Goal: Complete application form

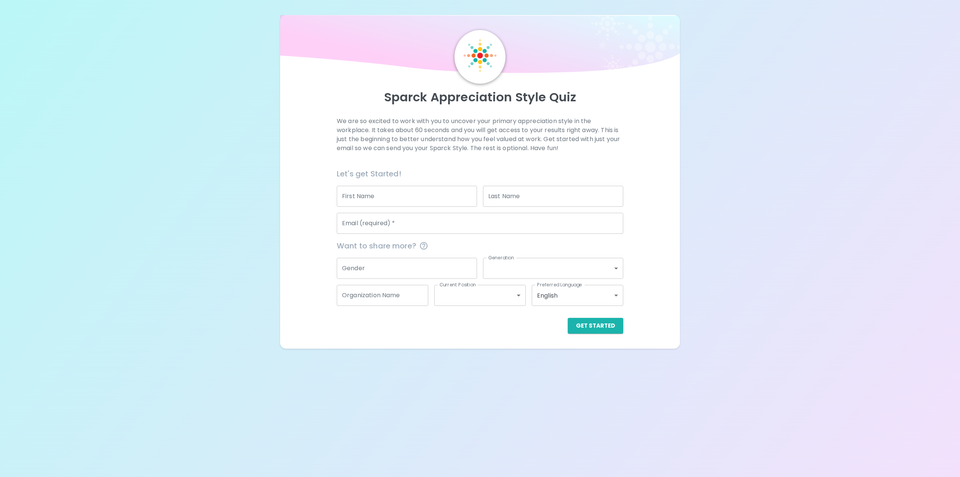
click at [423, 203] on input "First Name" at bounding box center [407, 196] width 140 height 21
type input "Chwi Woon"
type input "[PERSON_NAME]"
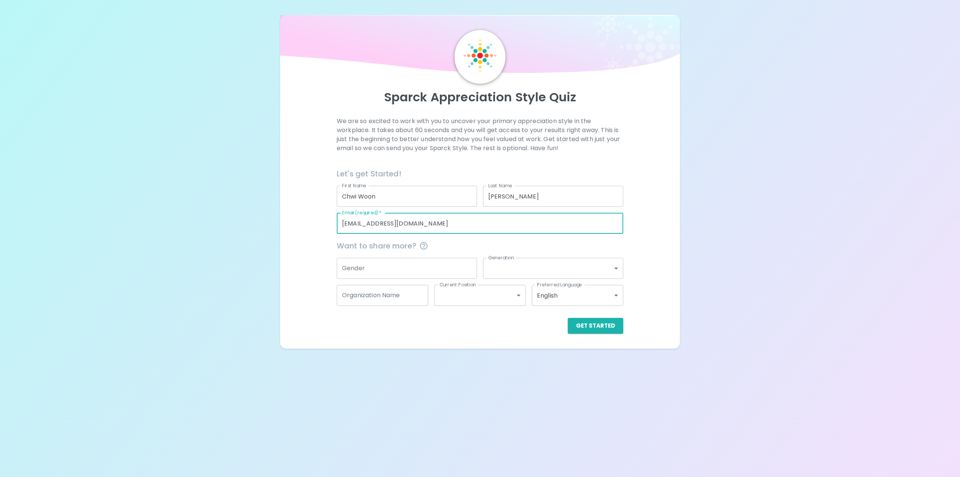
type input "[EMAIL_ADDRESS][DOMAIN_NAME]"
click at [665, 268] on div "We are so excited to work with you to uncover your primary appreciation style i…" at bounding box center [480, 225] width 382 height 217
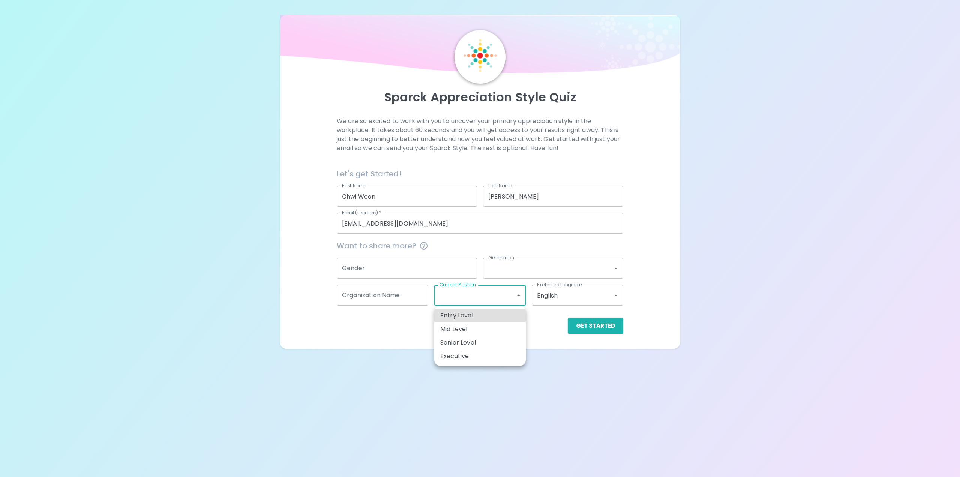
click at [449, 302] on body "Sparck Appreciation Style Quiz We are so excited to work with you to uncover yo…" at bounding box center [480, 238] width 960 height 477
click at [653, 257] on div at bounding box center [480, 238] width 960 height 477
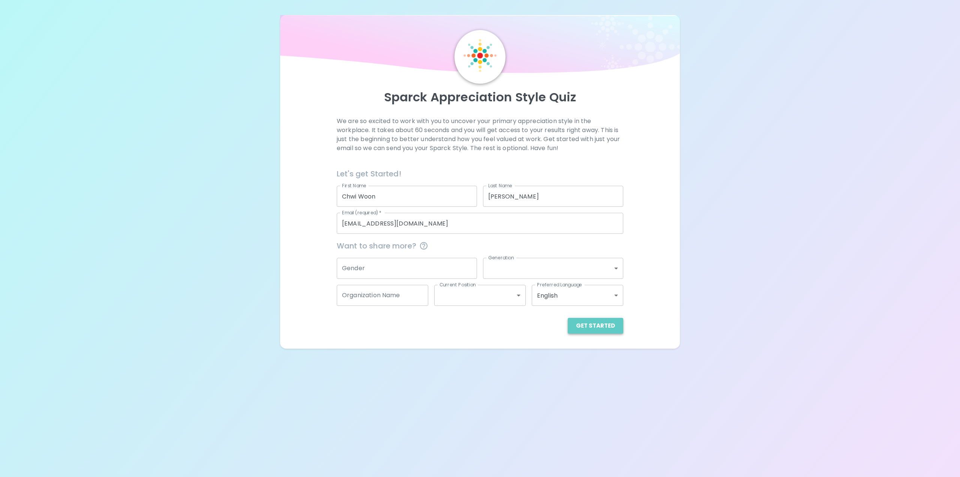
click at [599, 321] on button "Get Started" at bounding box center [596, 326] width 56 height 16
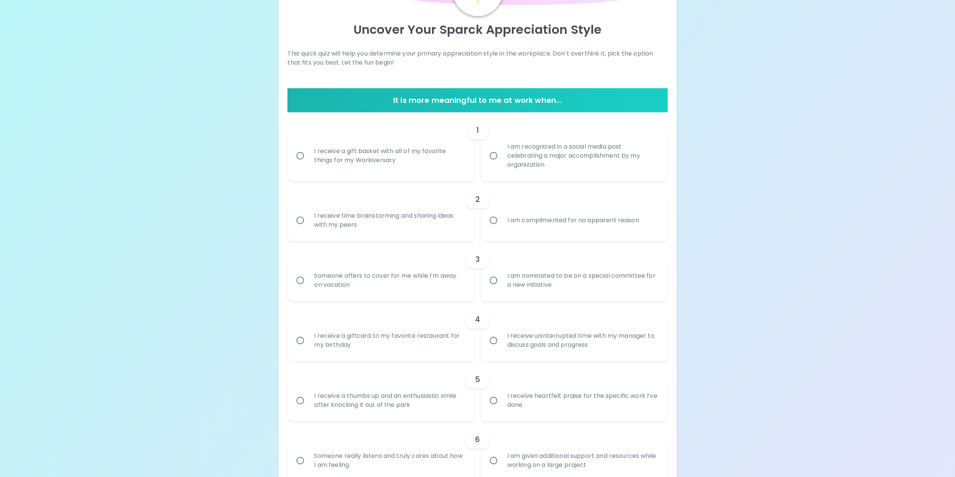
scroll to position [75, 0]
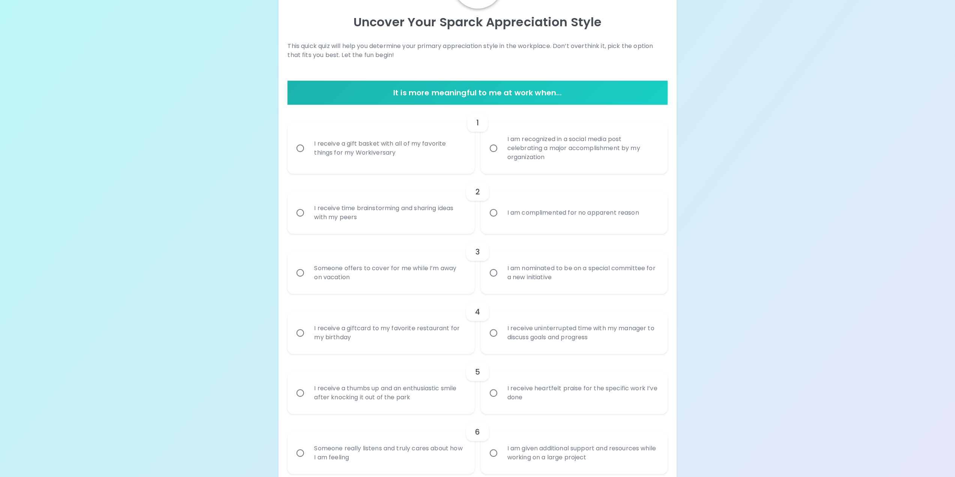
click at [368, 219] on div "I receive time brainstorming and sharing ideas with my peers" at bounding box center [389, 213] width 162 height 36
click at [308, 219] on input "I receive time brainstorming and sharing ideas with my peers" at bounding box center [300, 213] width 16 height 16
radio input "true"
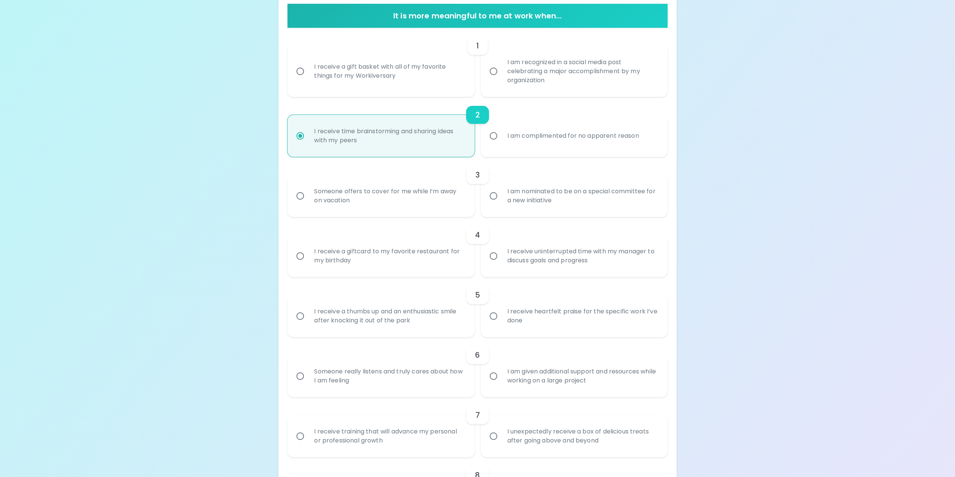
scroll to position [160, 0]
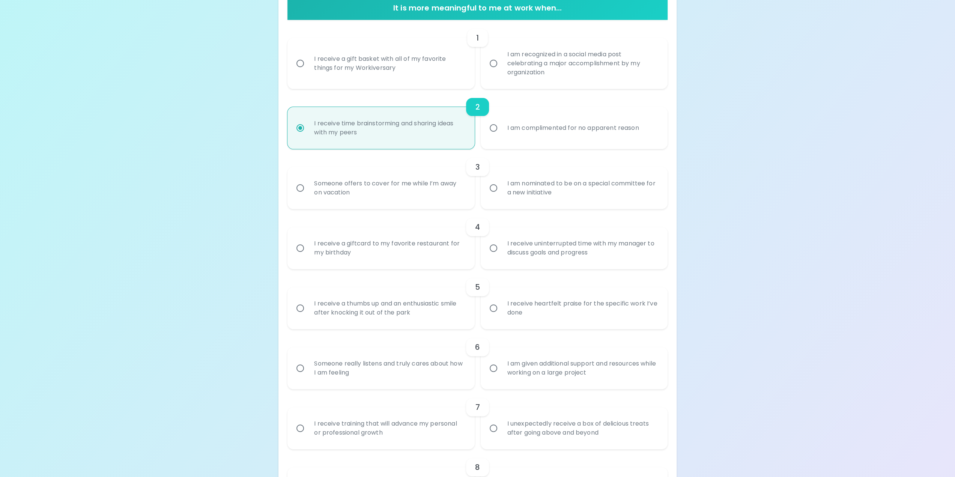
click at [395, 191] on div "Someone offers to cover for me while I’m away on vacation" at bounding box center [389, 188] width 162 height 36
click at [308, 191] on input "Someone offers to cover for me while I’m away on vacation" at bounding box center [300, 188] width 16 height 16
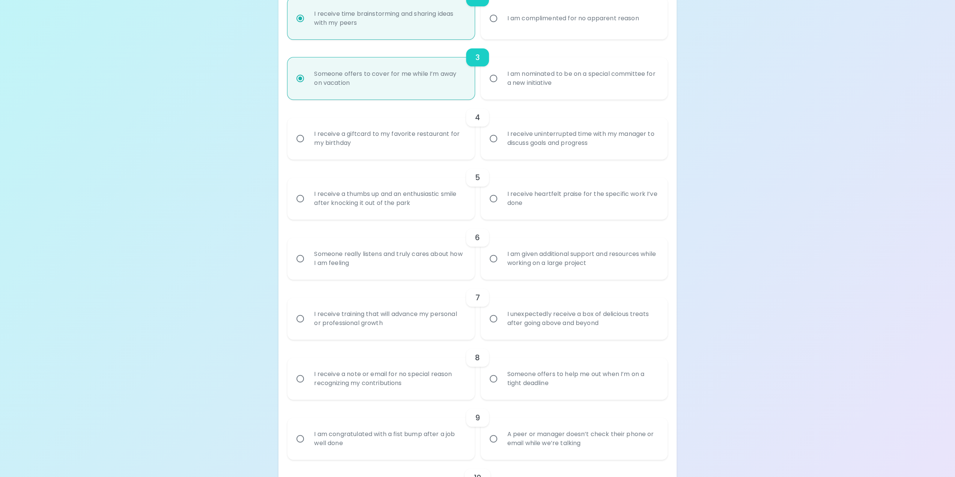
scroll to position [270, 0]
radio input "true"
click at [369, 264] on div "Someone really listens and truly cares about how I am feeling" at bounding box center [389, 258] width 162 height 36
click at [308, 264] on input "Someone really listens and truly cares about how I am feeling" at bounding box center [300, 258] width 16 height 16
radio input "false"
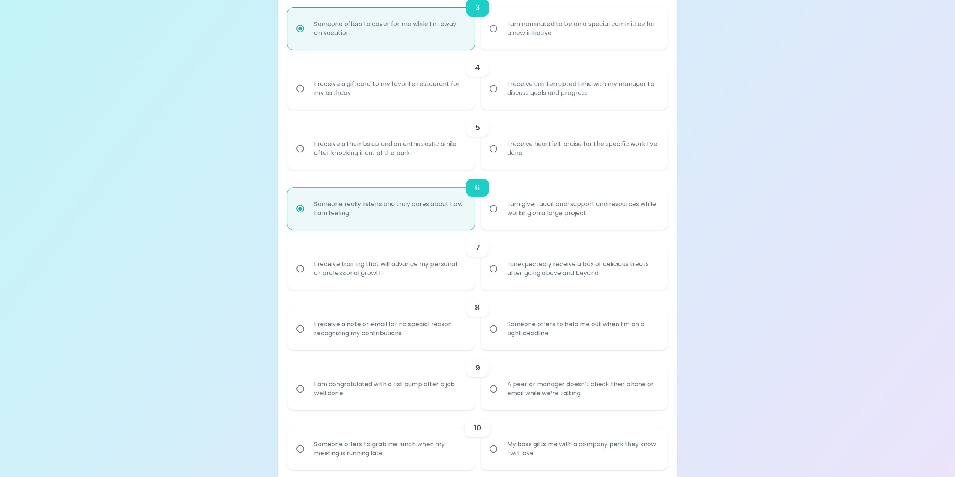
scroll to position [330, 0]
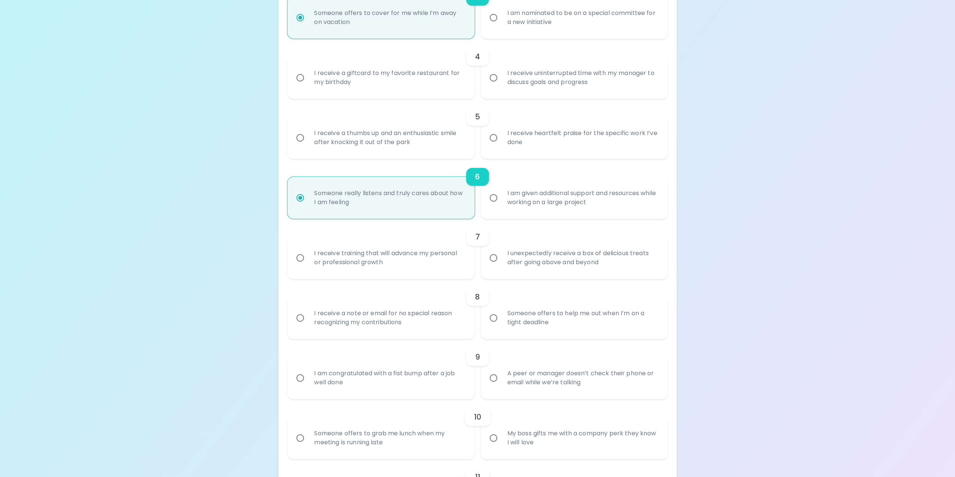
radio input "true"
click at [371, 205] on div "Someone really listens and truly cares about how I am feeling" at bounding box center [389, 198] width 162 height 36
click at [308, 205] on input "Someone really listens and truly cares about how I am feeling" at bounding box center [300, 198] width 16 height 16
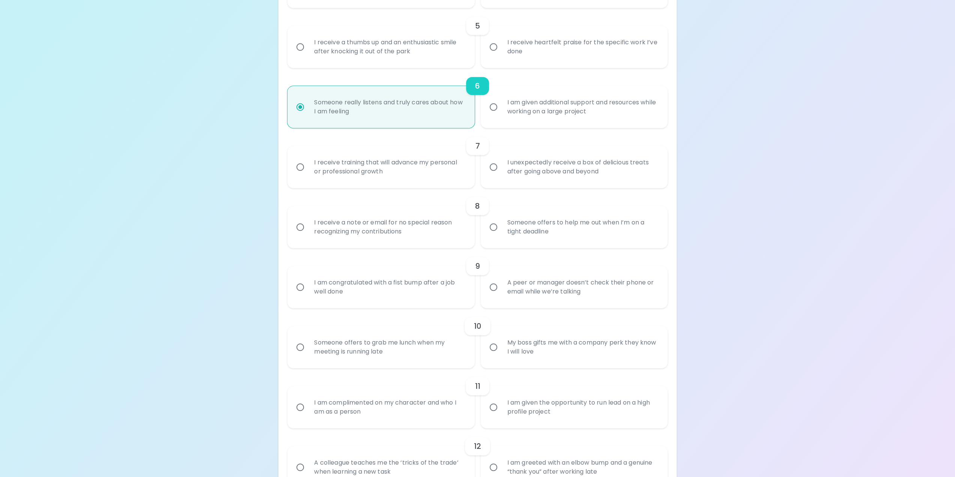
scroll to position [430, 0]
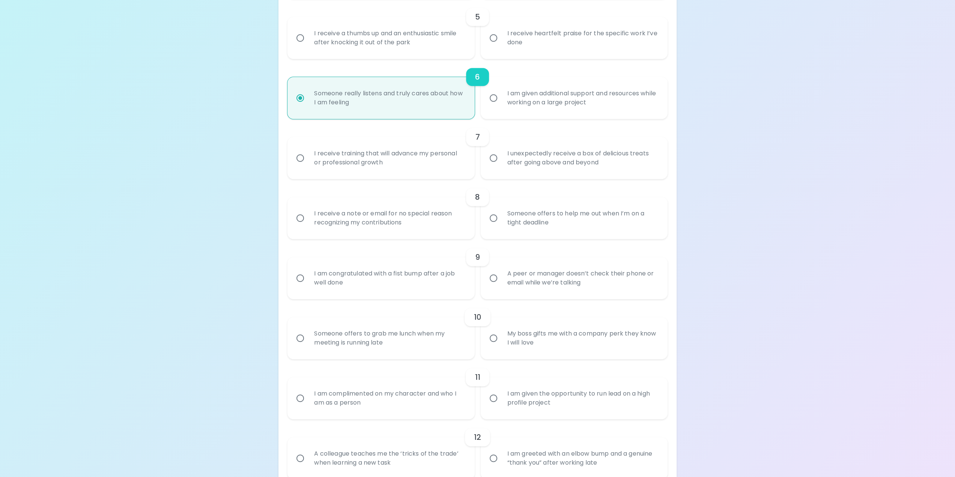
click at [368, 212] on div "I receive a note or email for no special reason recognizing my contributions" at bounding box center [389, 218] width 162 height 36
click at [308, 212] on input "I receive a note or email for no special reason recognizing my contributions" at bounding box center [300, 218] width 16 height 16
radio input "false"
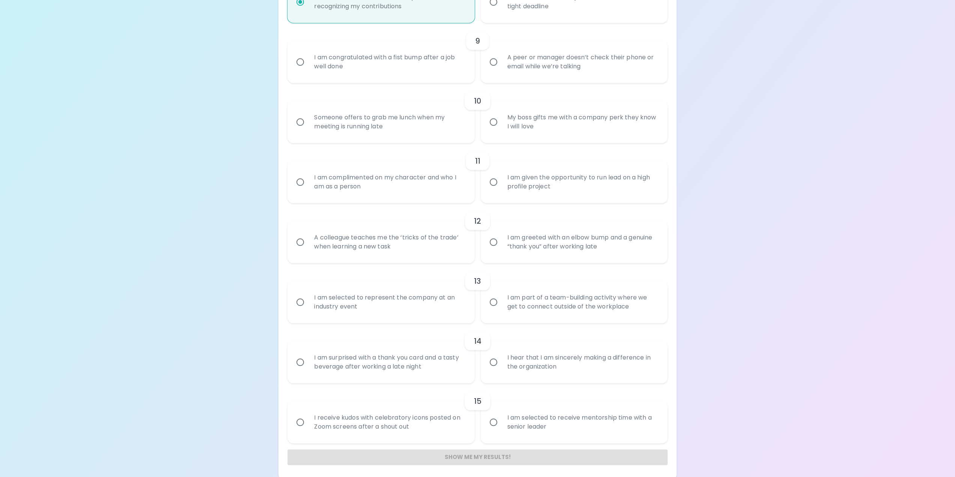
scroll to position [648, 0]
radio input "true"
click at [437, 179] on div "I am complimented on my character and who I am as a person" at bounding box center [389, 179] width 162 height 36
click at [308, 179] on input "I am complimented on my character and who I am as a person" at bounding box center [300, 179] width 16 height 16
radio input "false"
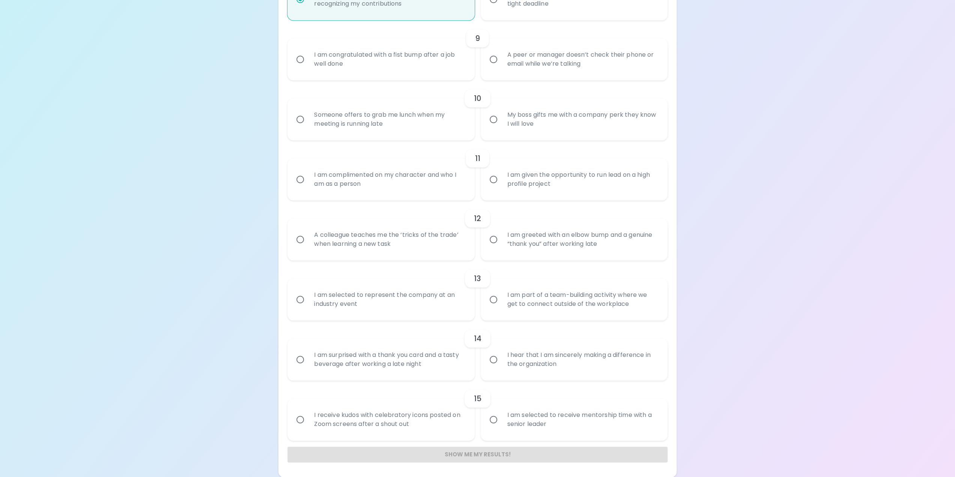
radio input "false"
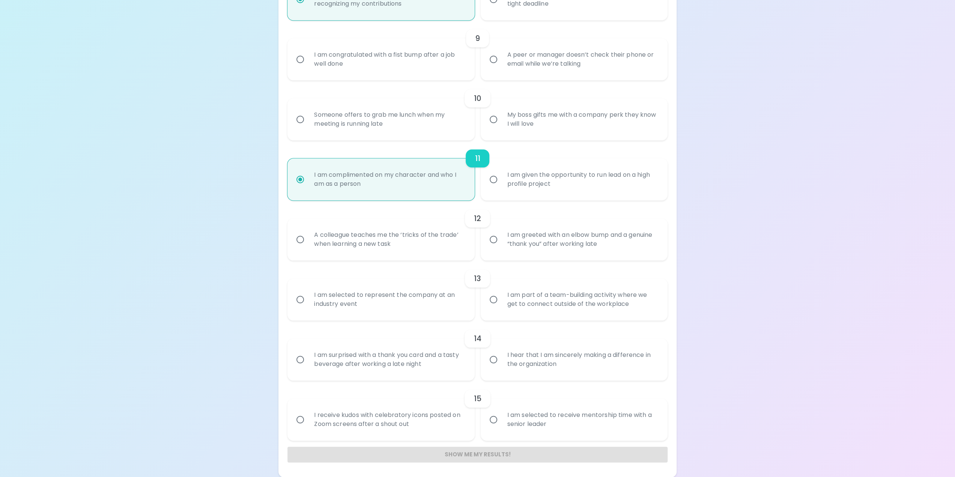
radio input "true"
click at [643, 368] on div "I hear that I am sincerely making a difference in the organization" at bounding box center [582, 359] width 162 height 36
click at [501, 367] on input "I hear that I am sincerely making a difference in the organization" at bounding box center [493, 359] width 16 height 16
radio input "false"
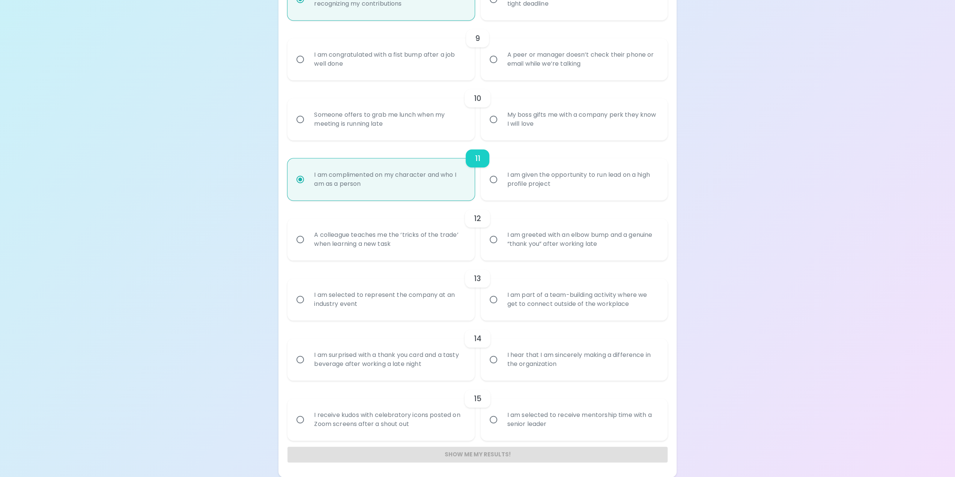
radio input "false"
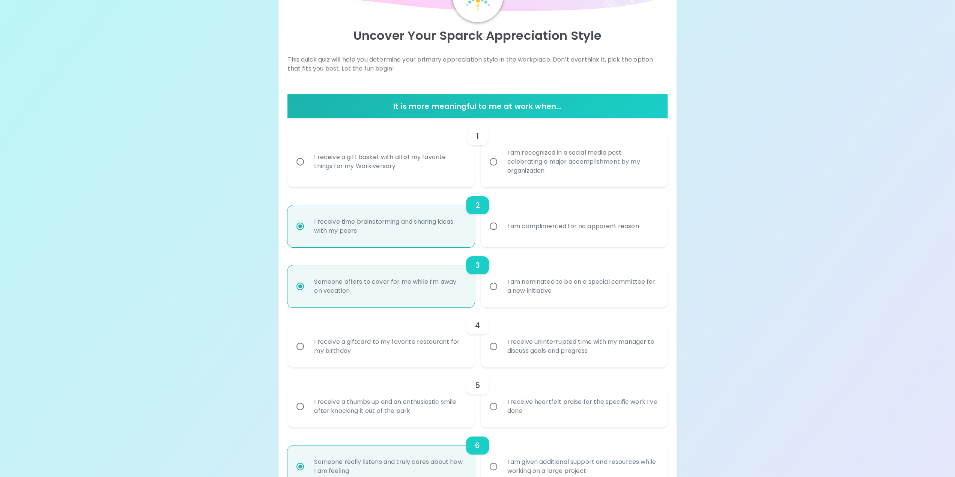
scroll to position [0, 0]
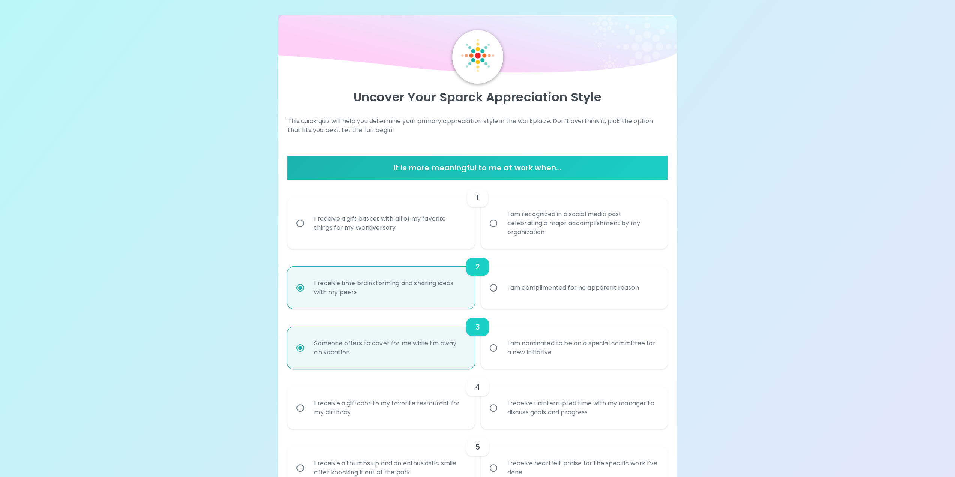
radio input "true"
click at [436, 227] on div "I receive a gift basket with all of my favorite things for my Workiversary" at bounding box center [389, 223] width 162 height 36
click at [308, 227] on input "I receive a gift basket with all of my favorite things for my Workiversary" at bounding box center [300, 223] width 16 height 16
radio input "false"
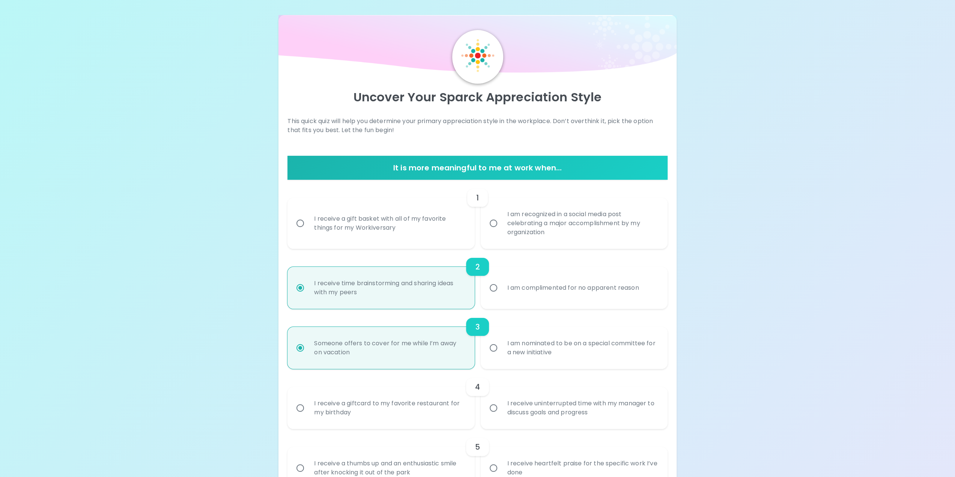
radio input "false"
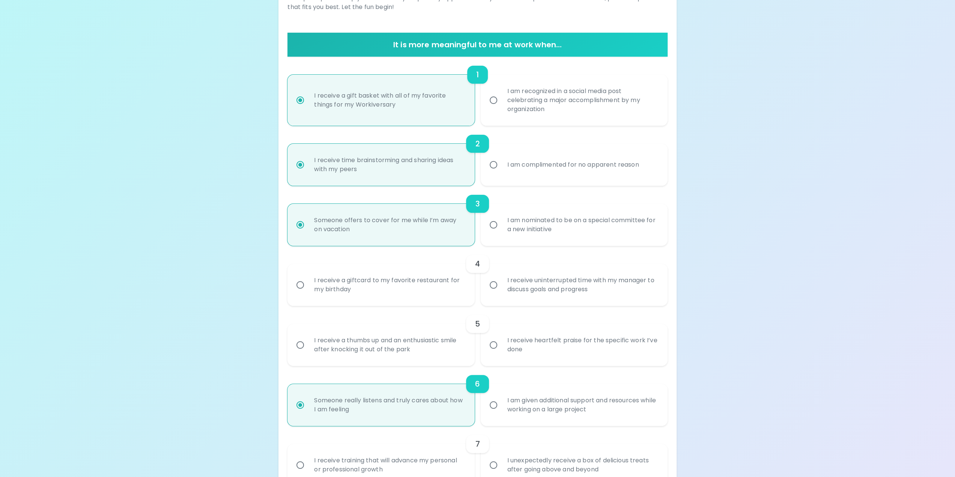
scroll to position [135, 0]
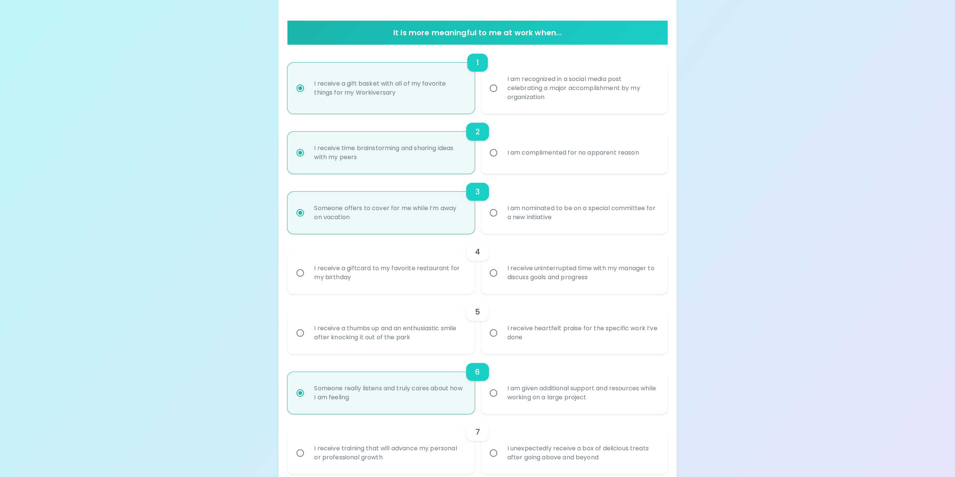
radio input "true"
click at [433, 272] on div "I receive a giftcard to my favorite restaurant for my birthday" at bounding box center [389, 273] width 162 height 36
click at [308, 272] on input "I receive a giftcard to my favorite restaurant for my birthday" at bounding box center [300, 273] width 16 height 16
radio input "false"
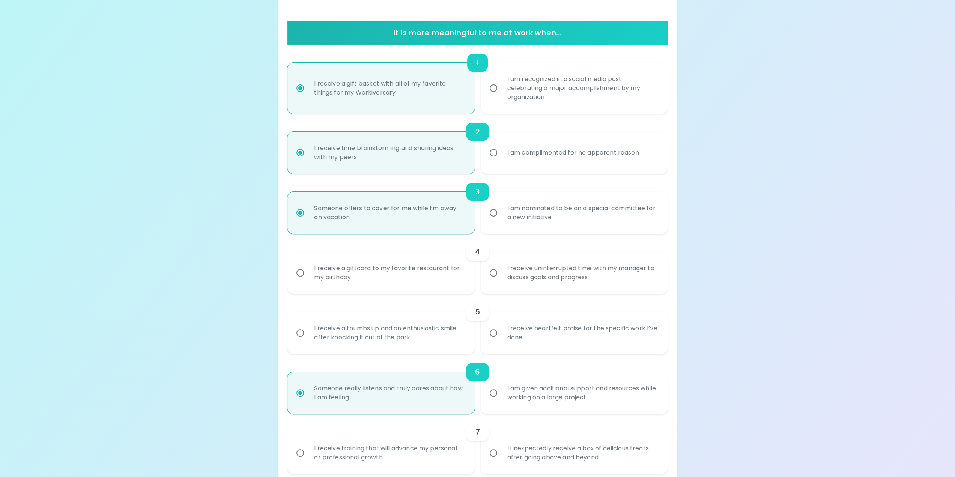
radio input "false"
radio input "true"
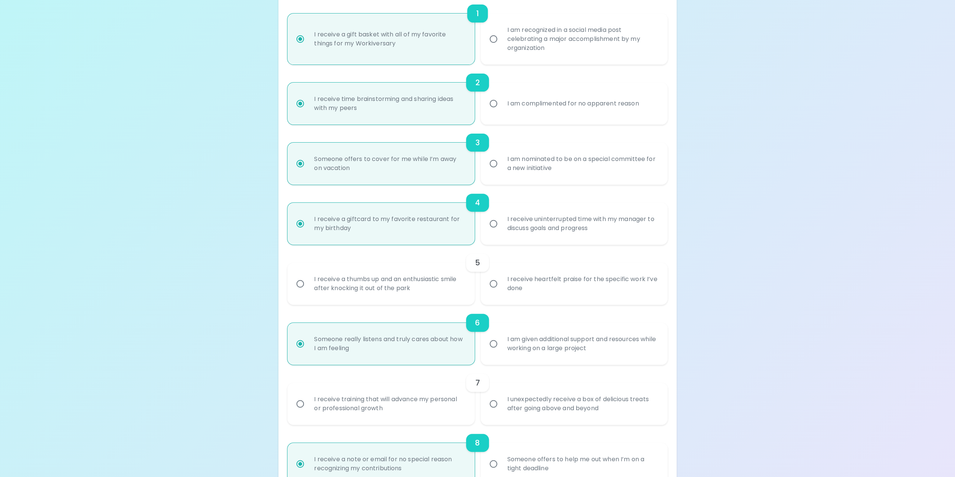
scroll to position [195, 0]
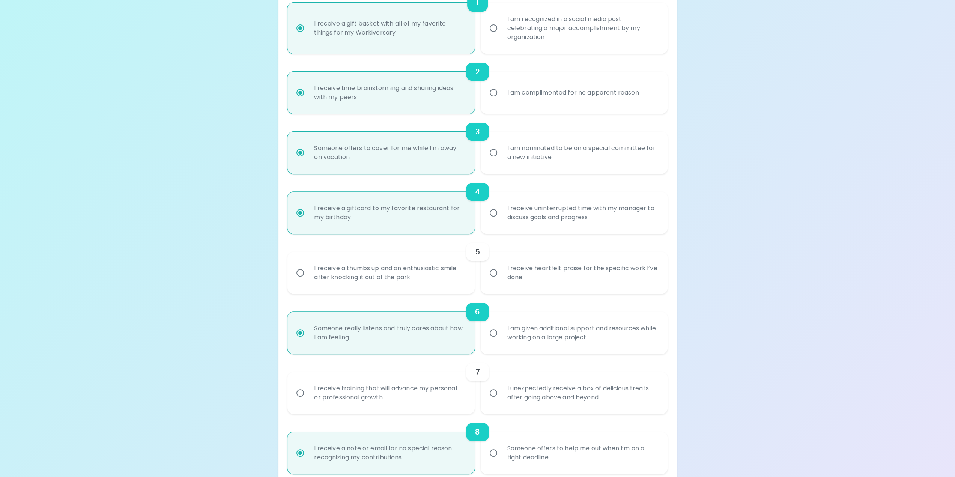
radio input "true"
click at [545, 282] on div "I receive heartfelt praise for the specific work I’ve done" at bounding box center [582, 273] width 162 height 36
click at [501, 281] on input "I receive heartfelt praise for the specific work I’ve done" at bounding box center [493, 273] width 16 height 16
radio input "false"
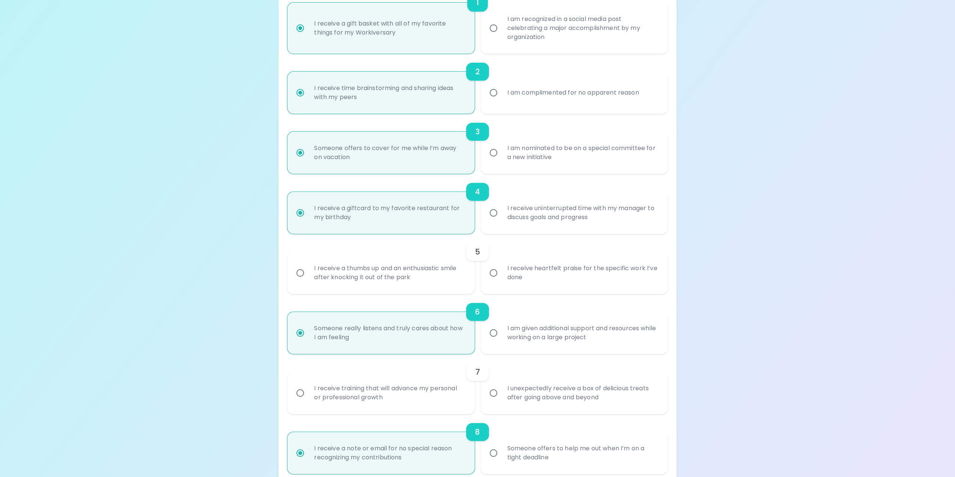
radio input "false"
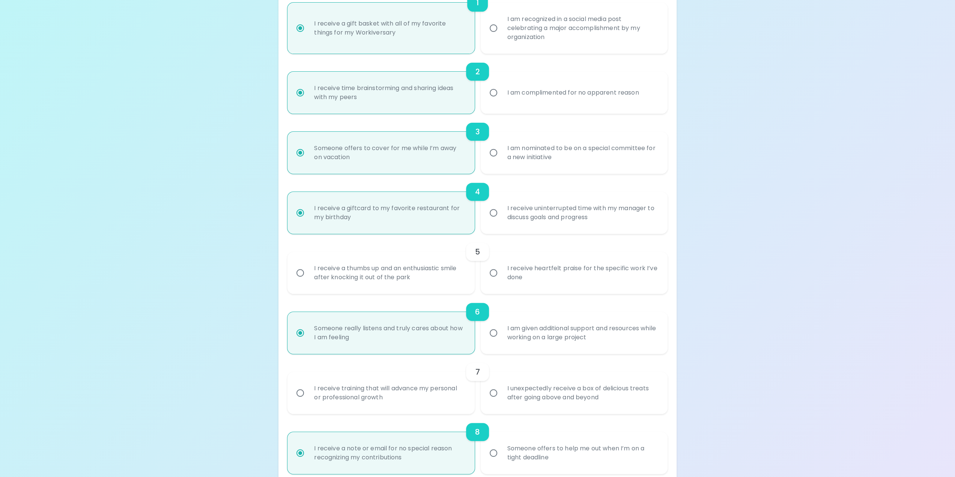
radio input "true"
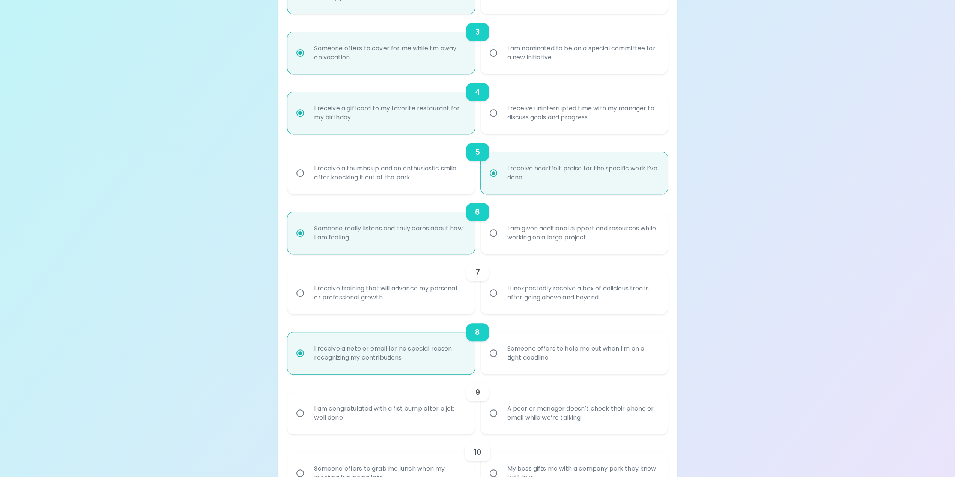
scroll to position [305, 0]
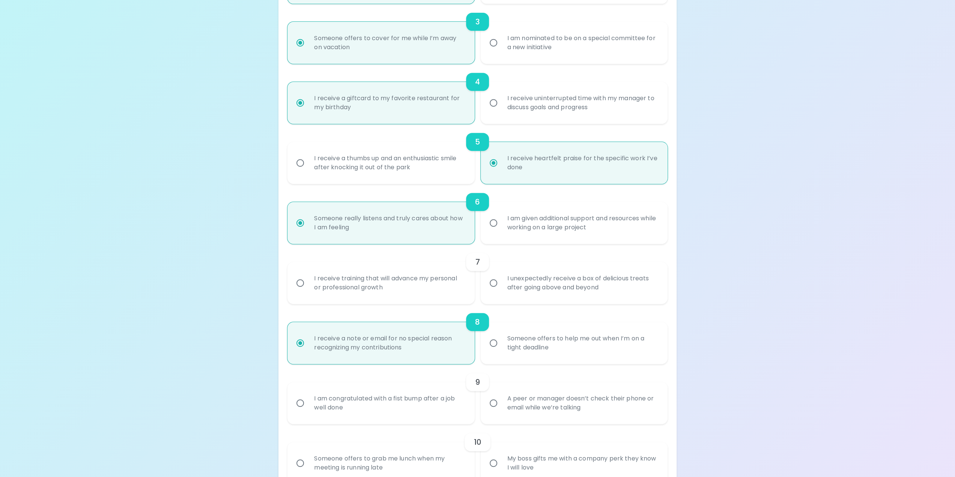
radio input "true"
click at [440, 290] on div "I receive training that will advance my personal or professional growth" at bounding box center [389, 283] width 162 height 36
click at [308, 290] on input "I receive training that will advance my personal or professional growth" at bounding box center [300, 283] width 16 height 16
radio input "false"
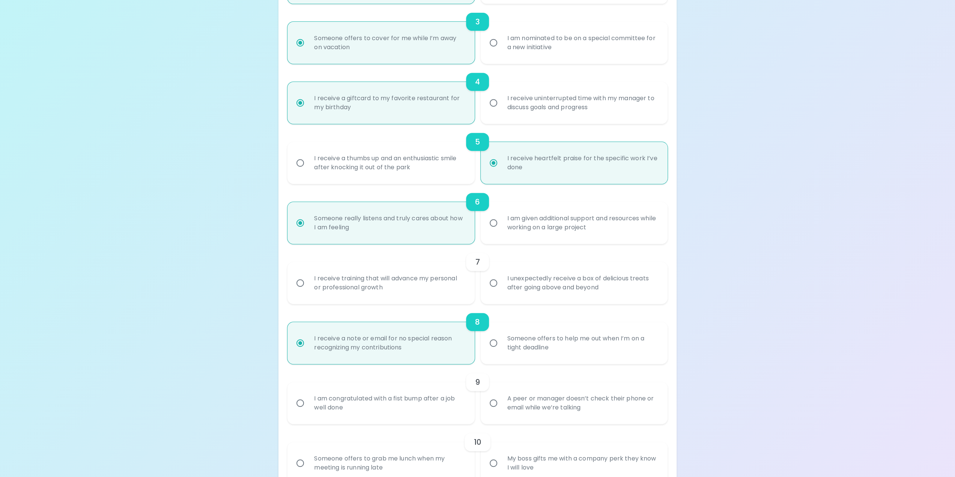
radio input "false"
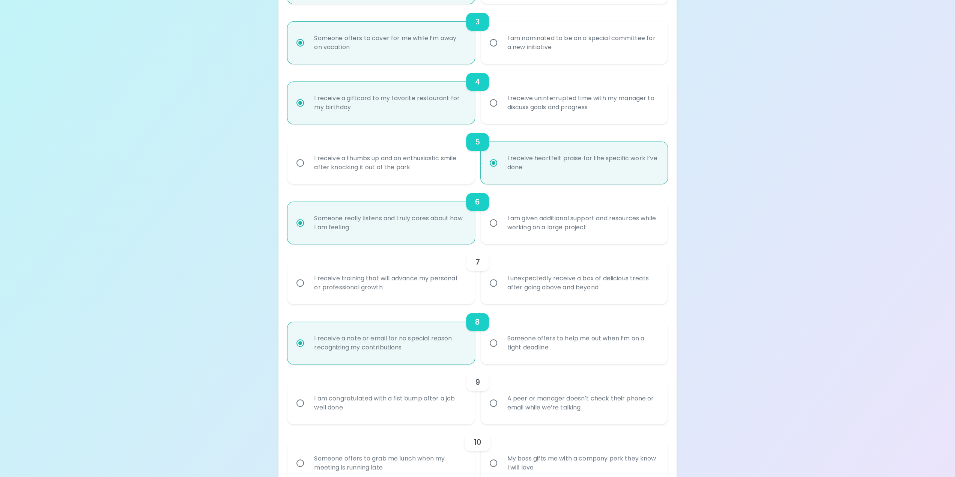
radio input "false"
radio input "true"
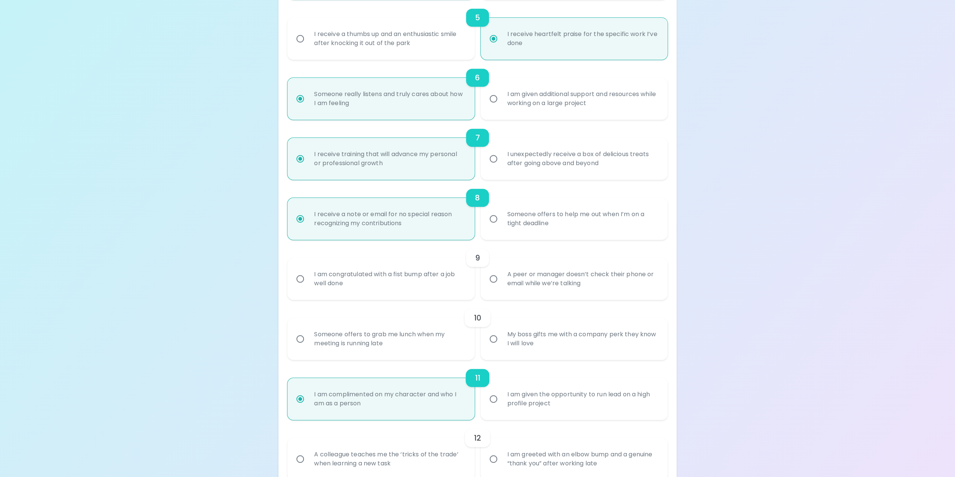
scroll to position [440, 0]
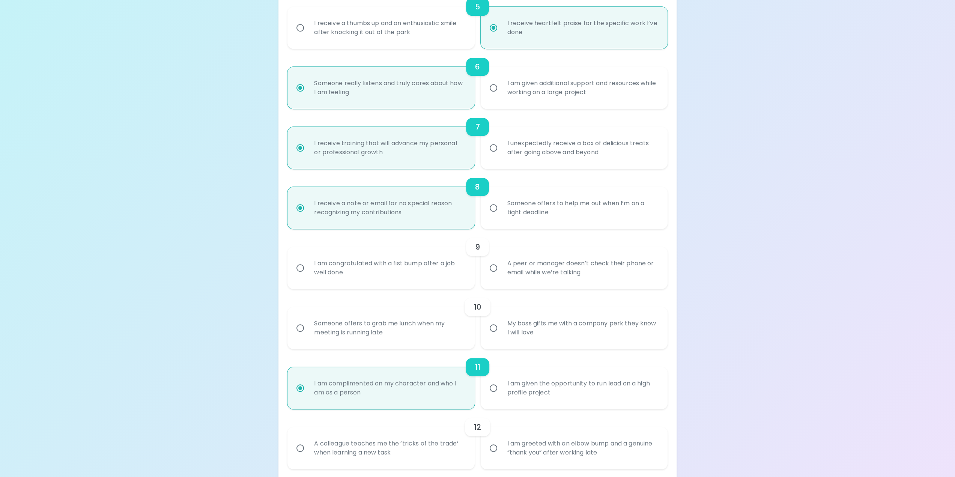
radio input "true"
click at [509, 141] on div "I unexpectedly receive a box of delicious treats after going above and beyond" at bounding box center [582, 148] width 162 height 36
click at [501, 141] on input "I unexpectedly receive a box of delicious treats after going above and beyond" at bounding box center [493, 148] width 16 height 16
radio input "false"
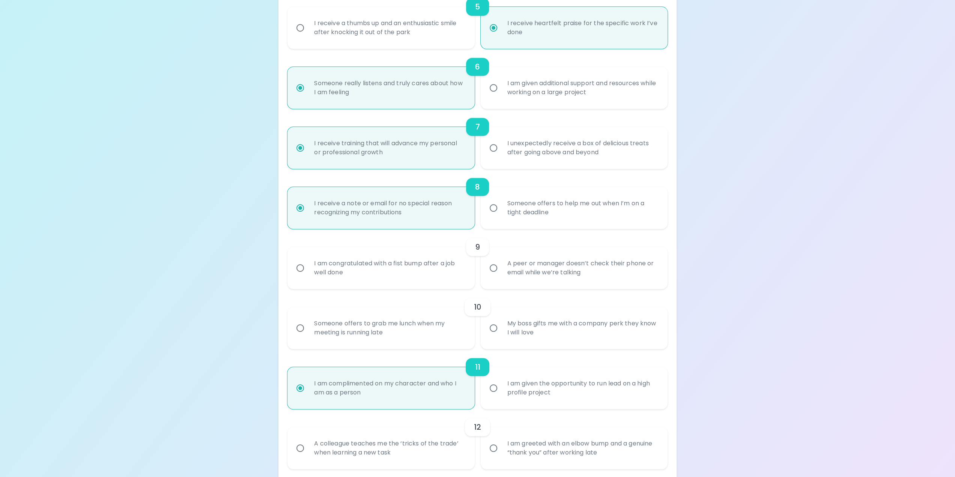
radio input "false"
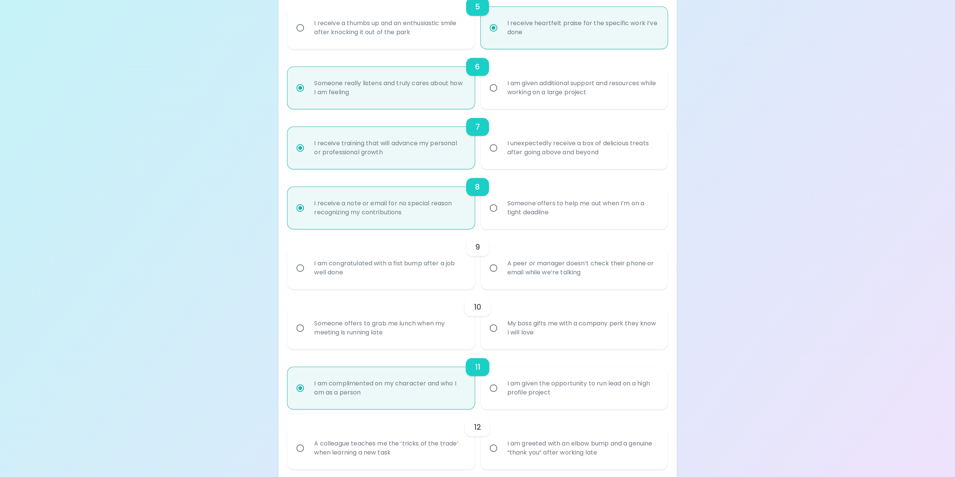
radio input "false"
radio input "true"
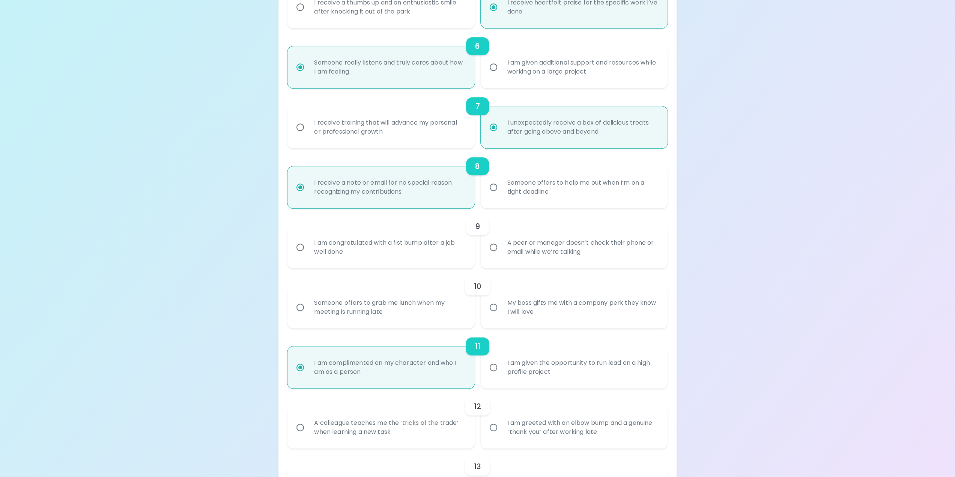
scroll to position [490, 0]
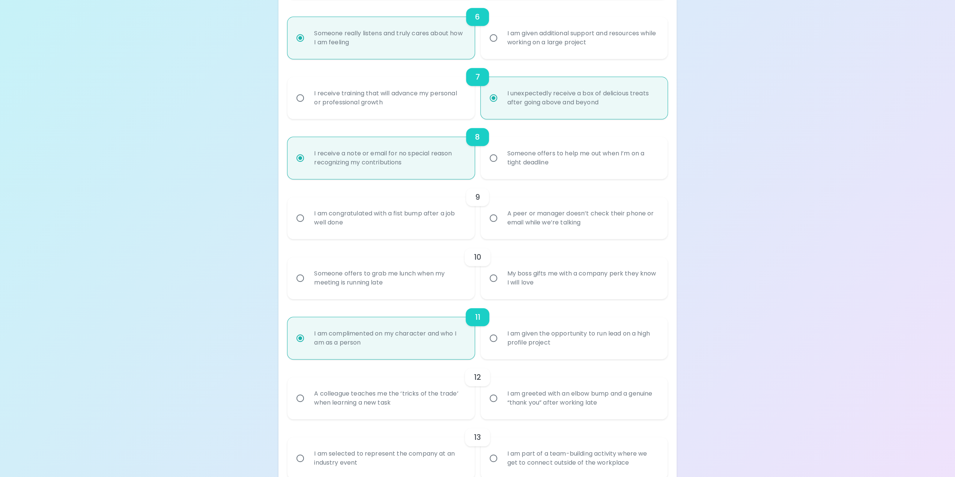
radio input "true"
click at [618, 215] on div "A peer or manager doesn’t check their phone or email while we’re talking" at bounding box center [582, 218] width 162 height 36
click at [501, 215] on input "A peer or manager doesn’t check their phone or email while we’re talking" at bounding box center [493, 218] width 16 height 16
radio input "false"
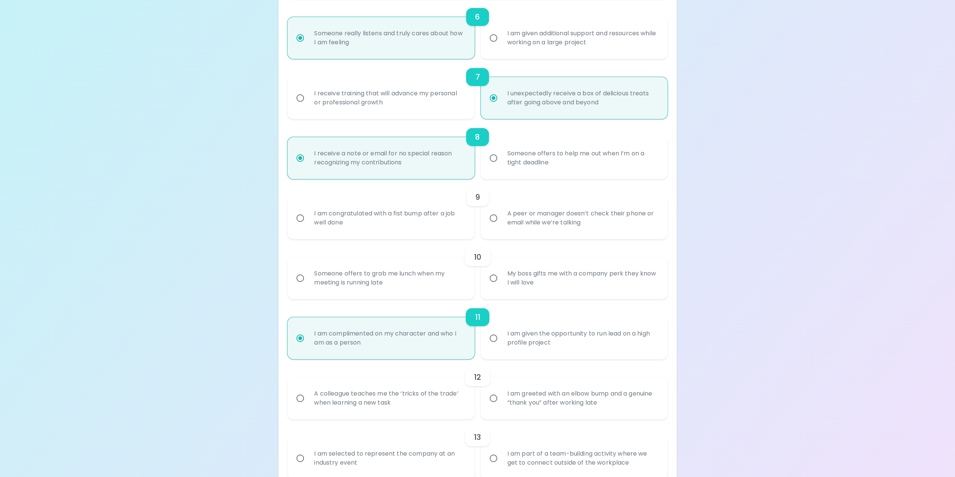
radio input "false"
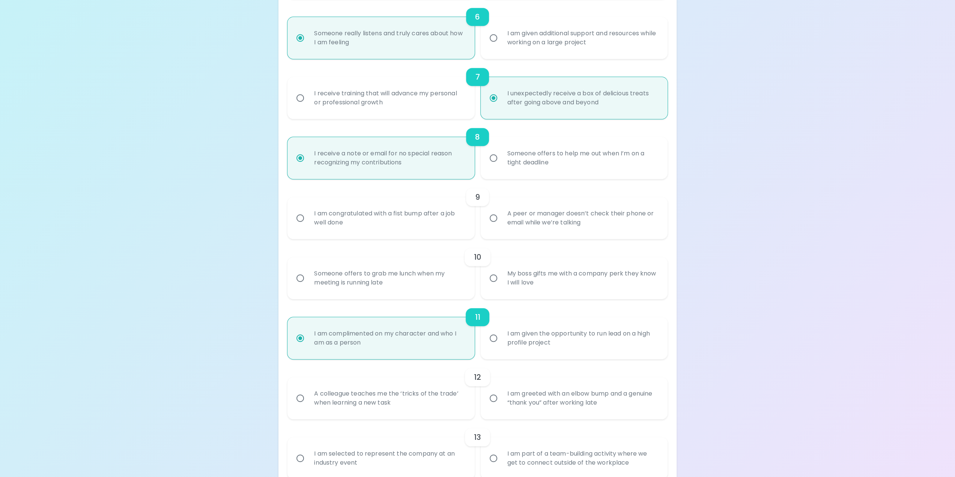
radio input "false"
radio input "true"
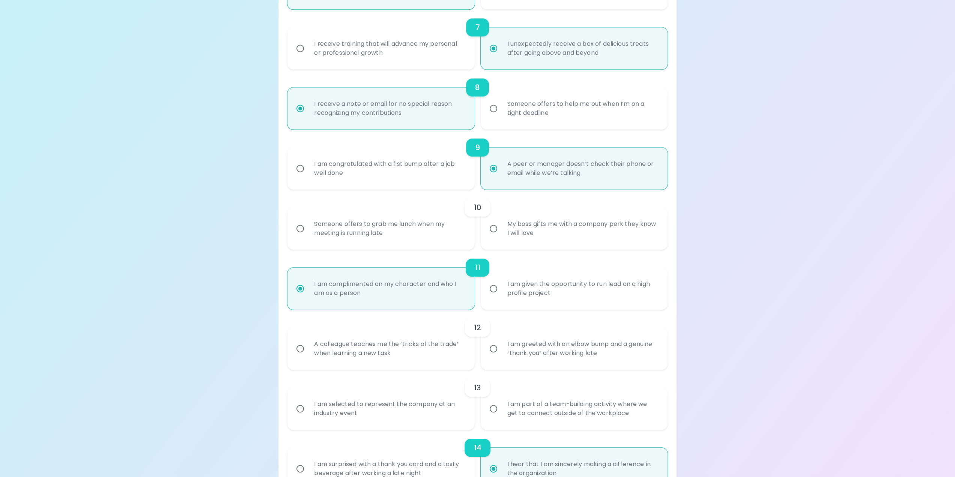
scroll to position [550, 0]
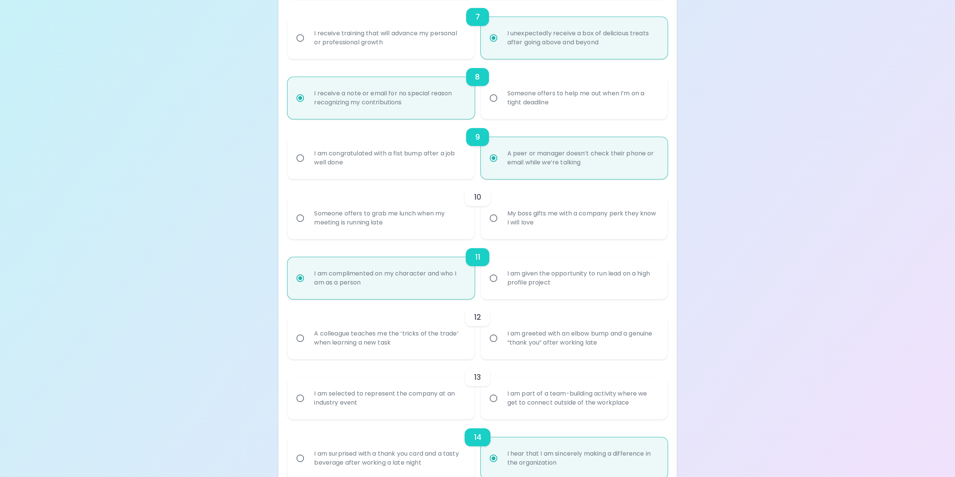
radio input "true"
click at [552, 218] on div "My boss gifts me with a company perk they know I will love" at bounding box center [582, 218] width 162 height 36
click at [501, 218] on input "My boss gifts me with a company perk they know I will love" at bounding box center [493, 218] width 16 height 16
radio input "false"
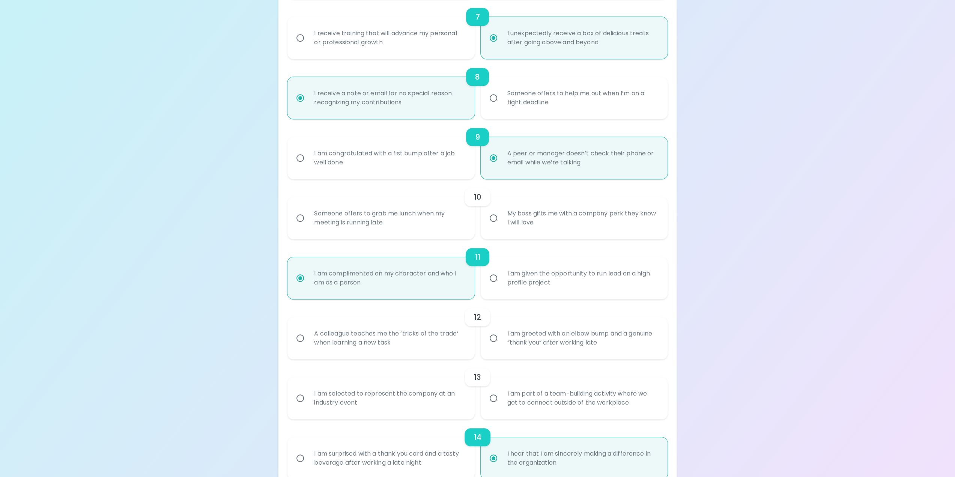
radio input "false"
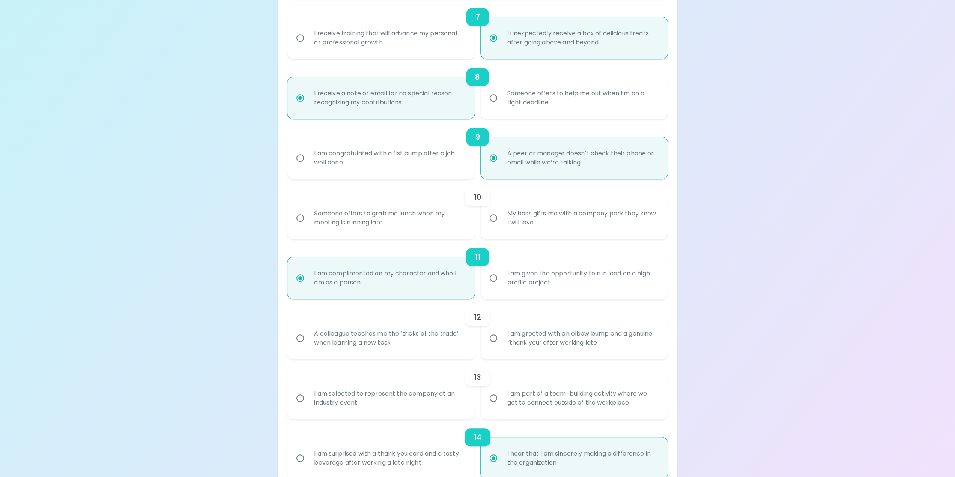
radio input "false"
radio input "true"
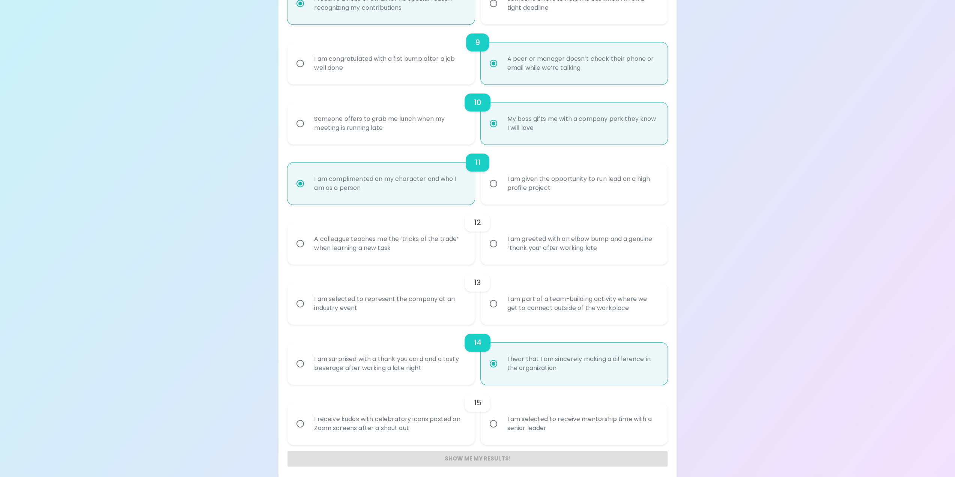
scroll to position [648, 0]
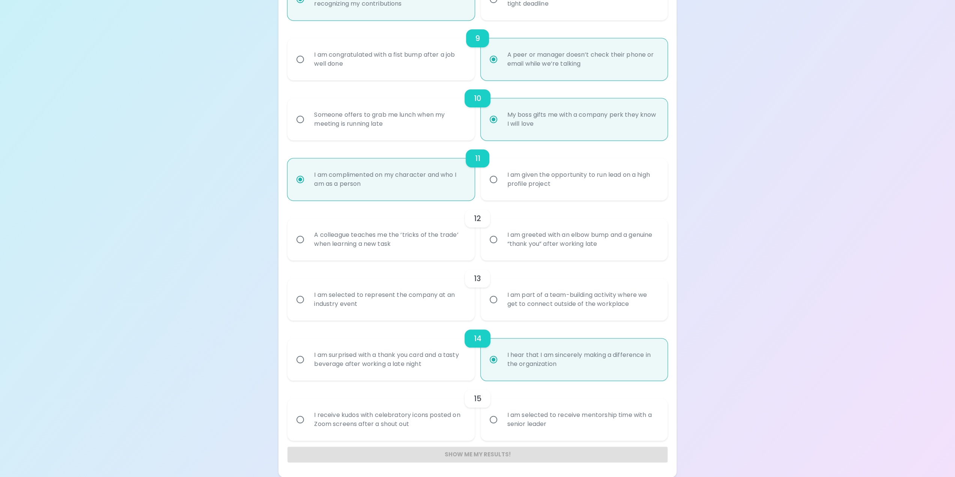
radio input "true"
click at [545, 236] on div "I am greeted with an elbow bump and a genuine “thank you” after working late" at bounding box center [582, 239] width 162 height 36
click at [501, 236] on input "I am greeted with an elbow bump and a genuine “thank you” after working late" at bounding box center [493, 239] width 16 height 16
radio input "false"
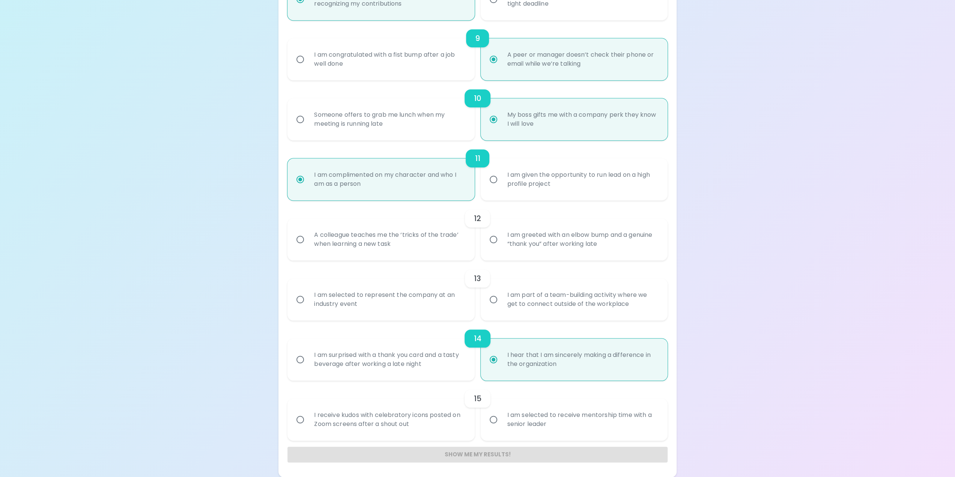
radio input "false"
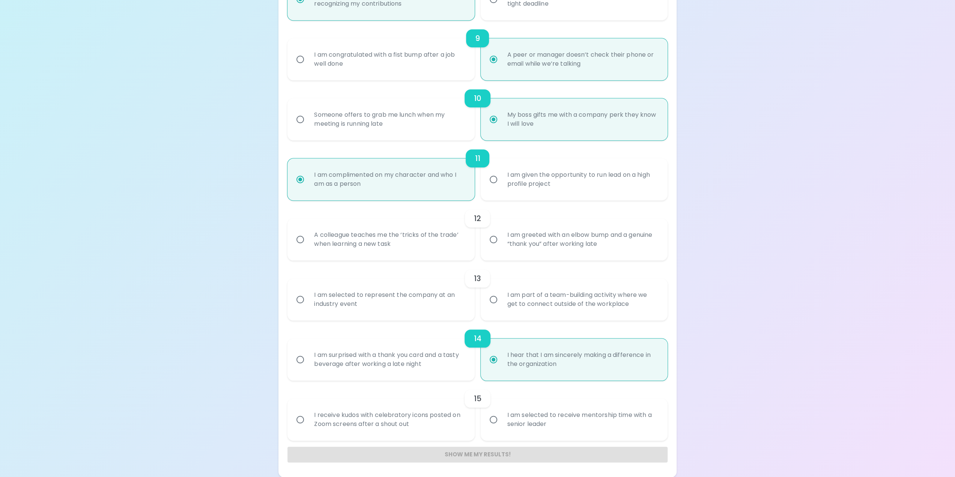
radio input "false"
radio input "true"
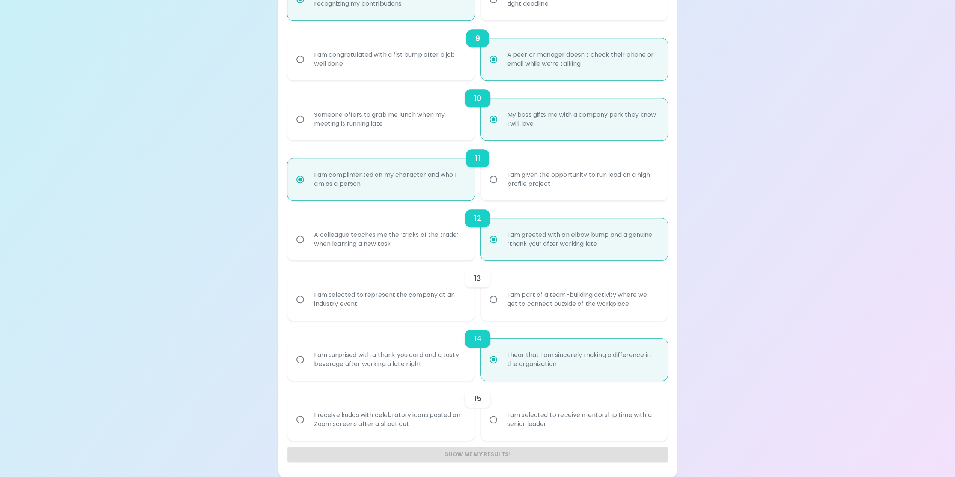
radio input "true"
click at [402, 293] on div "I am selected to represent the company at an industry event" at bounding box center [389, 299] width 162 height 36
click at [308, 293] on input "I am selected to represent the company at an industry event" at bounding box center [300, 299] width 16 height 16
radio input "false"
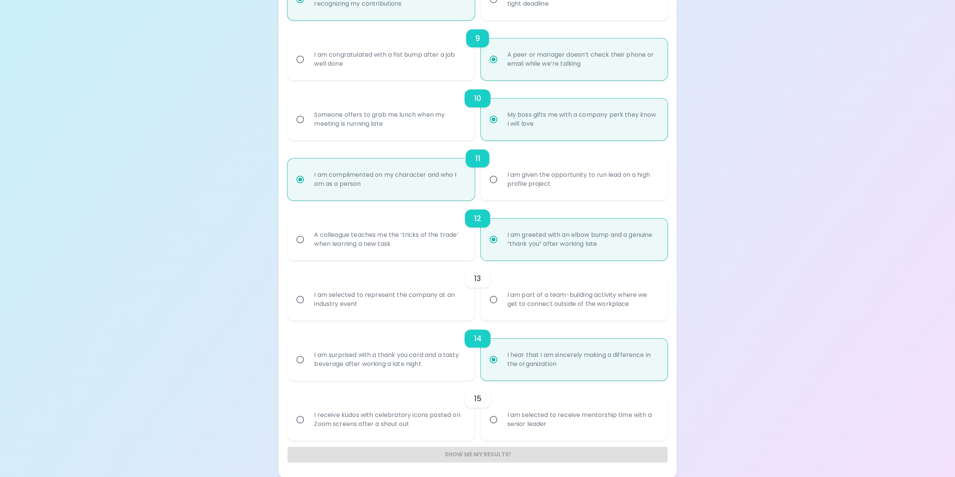
radio input "false"
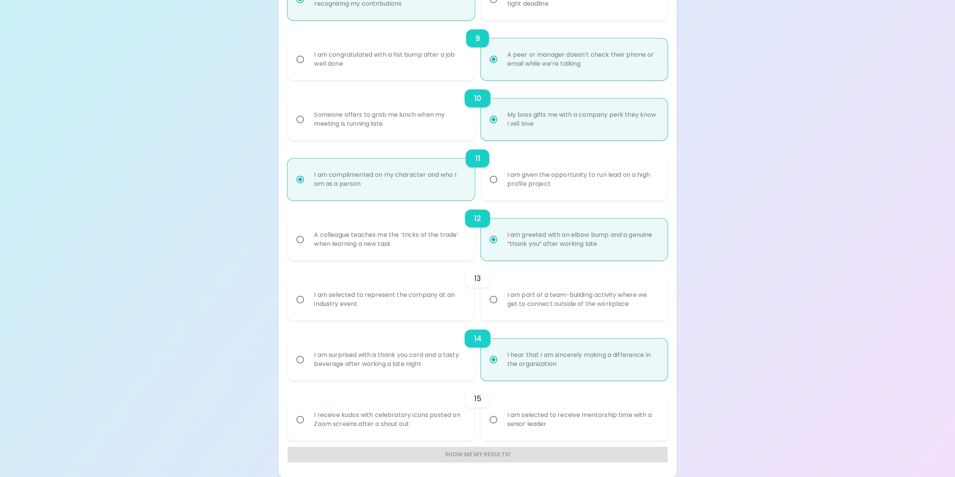
radio input "false"
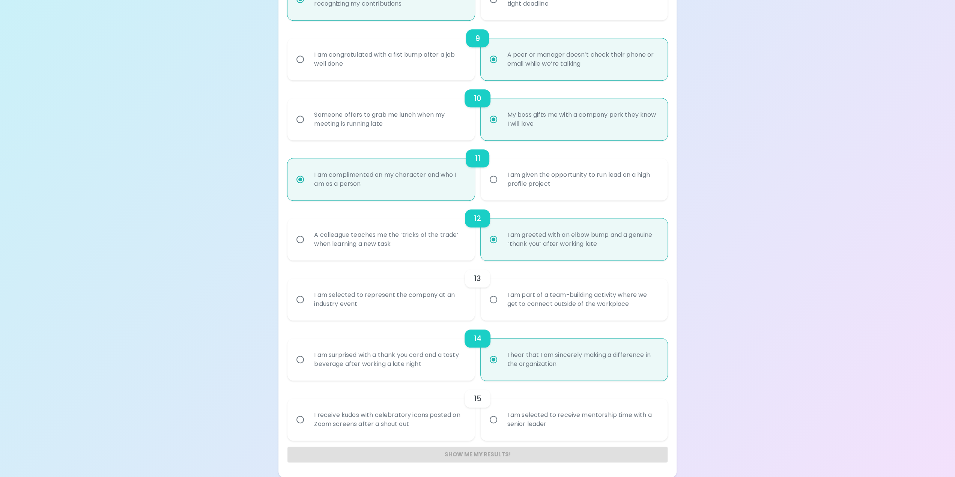
radio input "true"
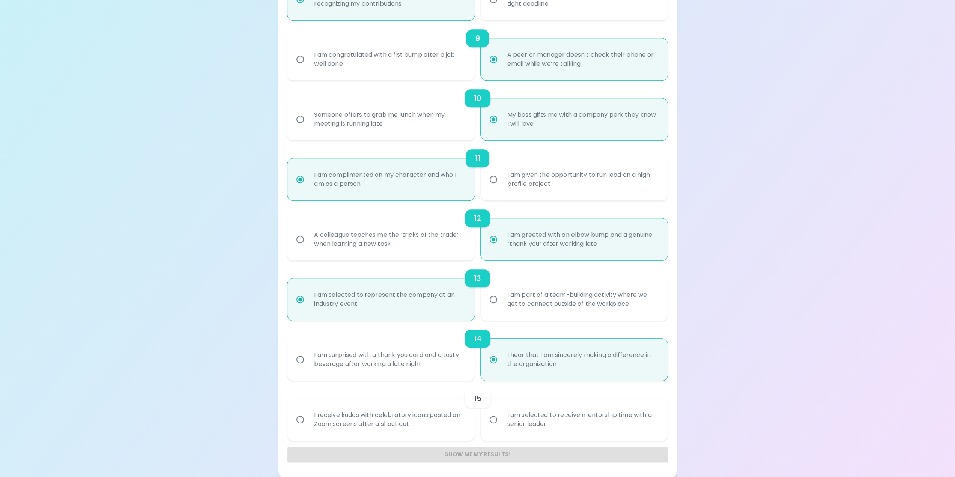
radio input "true"
click at [474, 421] on div "I am selected to receive mentorship time with a senior leader" at bounding box center [570, 416] width 193 height 48
click at [472, 418] on div "I receive kudos with celebratory icons posted on Zoom screens after a shout out" at bounding box center [380, 419] width 187 height 42
click at [469, 418] on div "I receive kudos with celebratory icons posted on Zoom screens after a shout out" at bounding box center [389, 419] width 162 height 36
click at [308, 418] on input "I receive kudos with celebratory icons posted on Zoom screens after a shout out" at bounding box center [300, 419] width 16 height 16
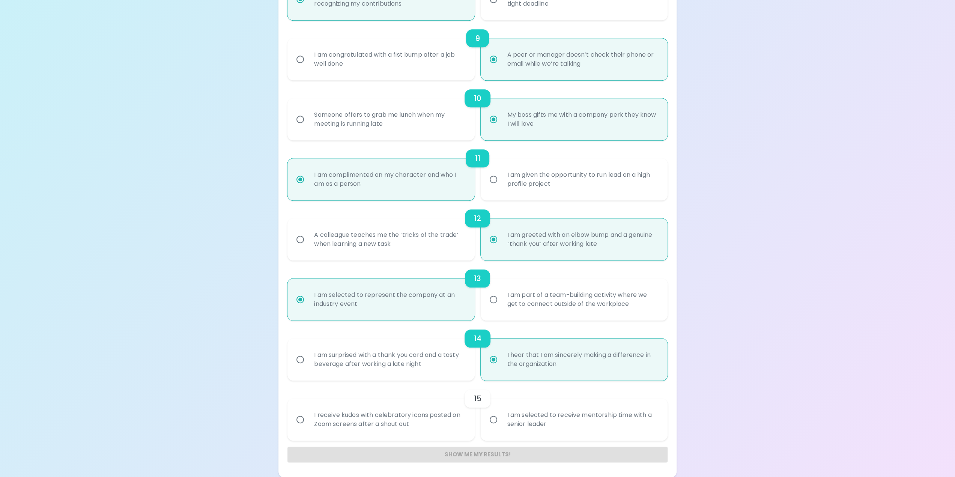
radio input "false"
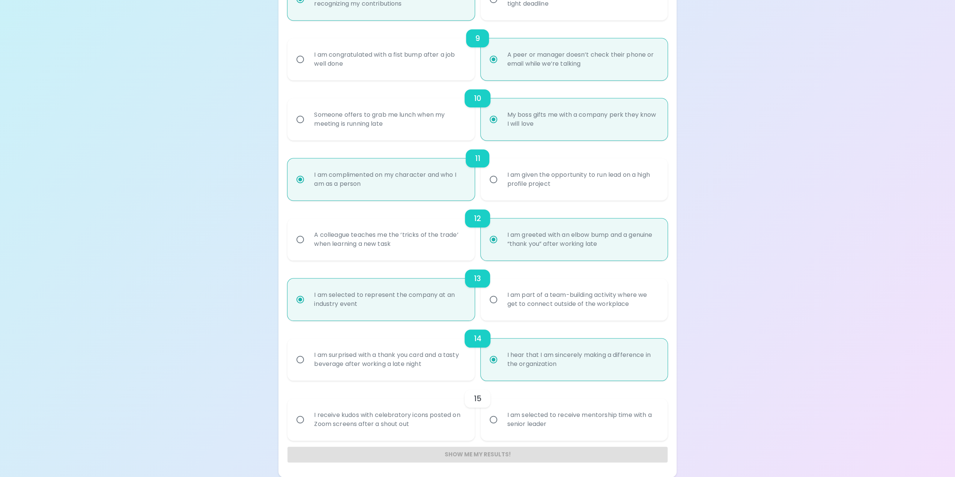
radio input "false"
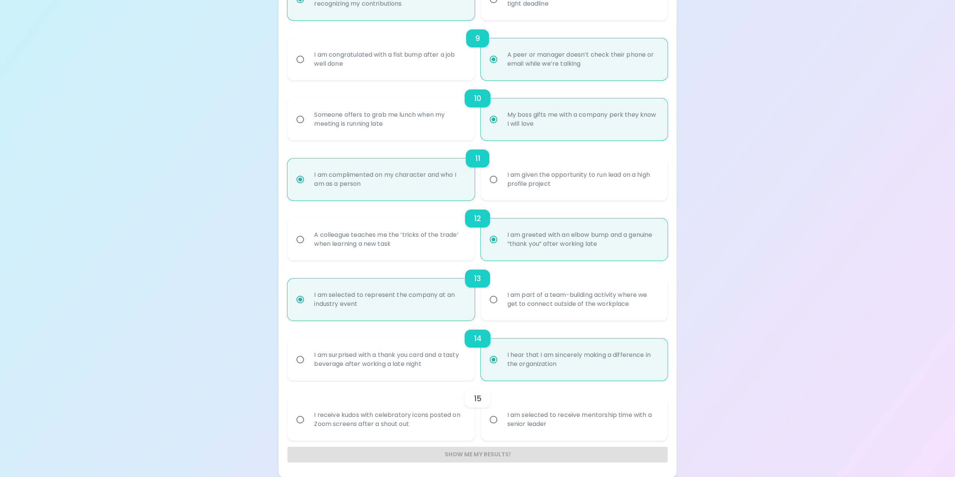
radio input "false"
radio input "true"
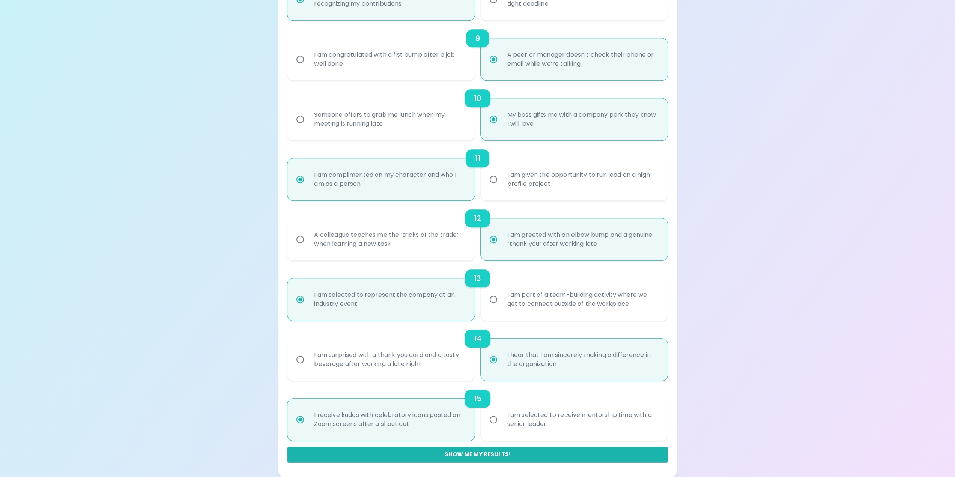
radio input "true"
click at [569, 419] on div "I am selected to receive mentorship time with a senior leader" at bounding box center [582, 419] width 162 height 36
click at [501, 419] on input "I am selected to receive mentorship time with a senior leader" at bounding box center [493, 419] width 16 height 16
radio input "false"
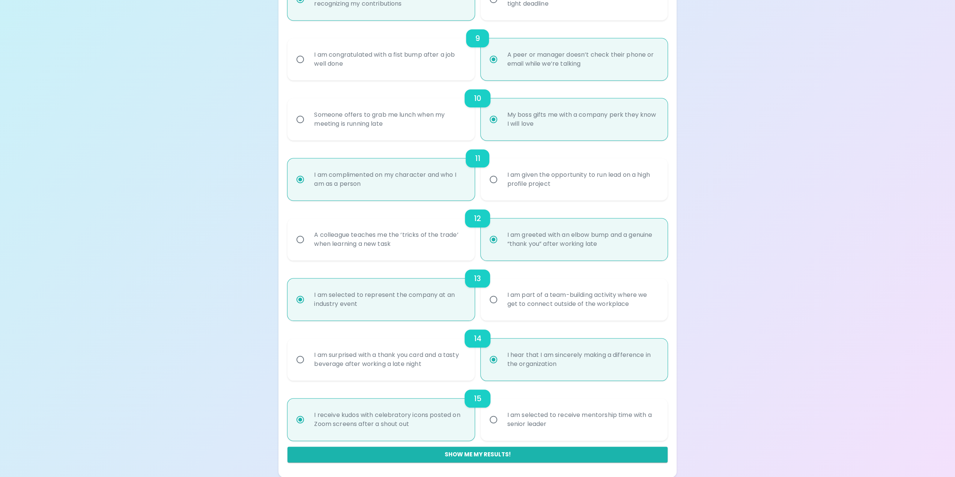
radio input "false"
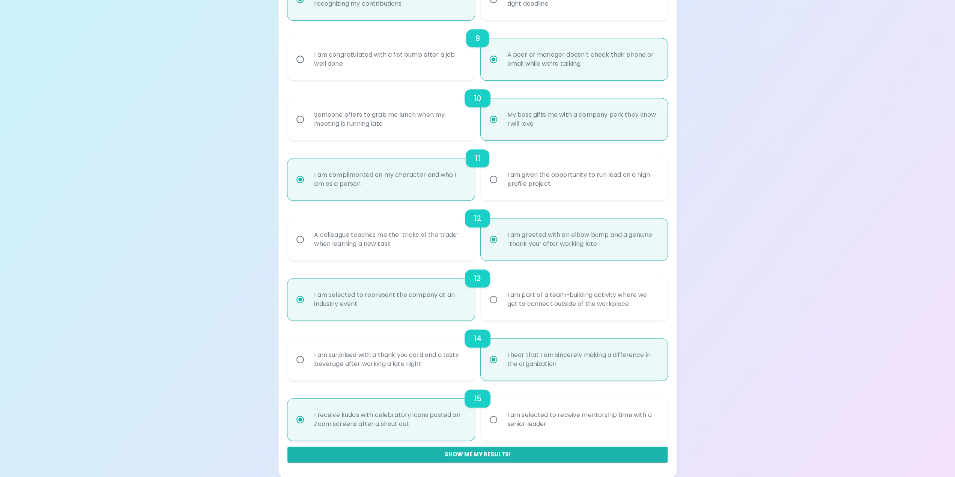
radio input "false"
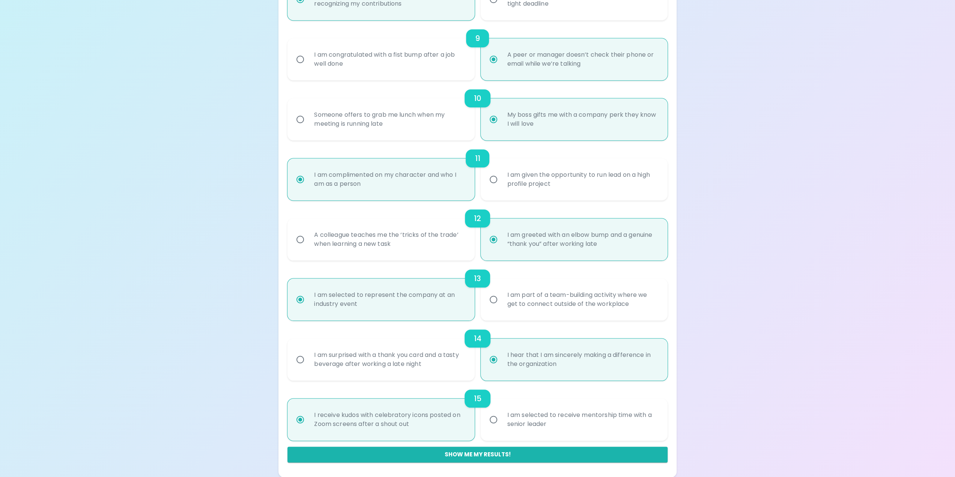
radio input "false"
radio input "true"
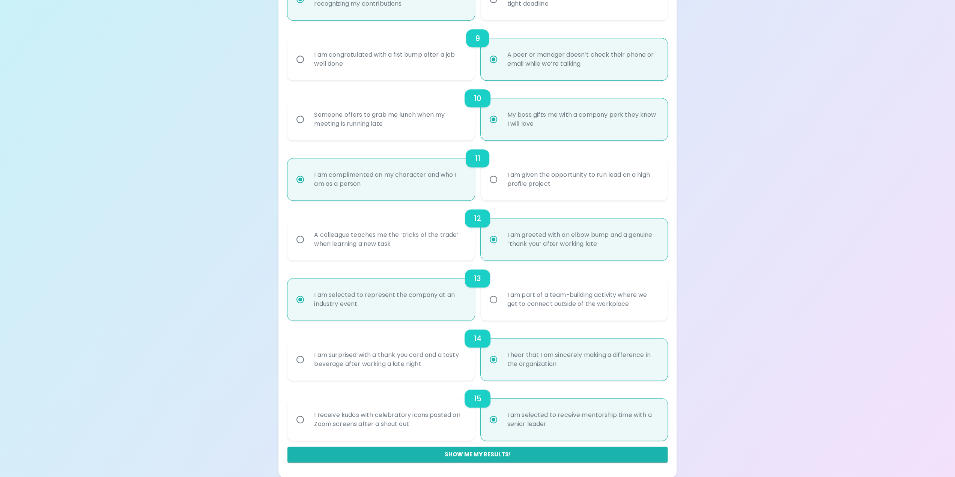
radio input "true"
click at [387, 417] on div "I receive kudos with celebratory icons posted on Zoom screens after a shout out" at bounding box center [389, 419] width 162 height 36
click at [308, 417] on input "I receive kudos with celebratory icons posted on Zoom screens after a shout out" at bounding box center [300, 419] width 16 height 16
radio input "false"
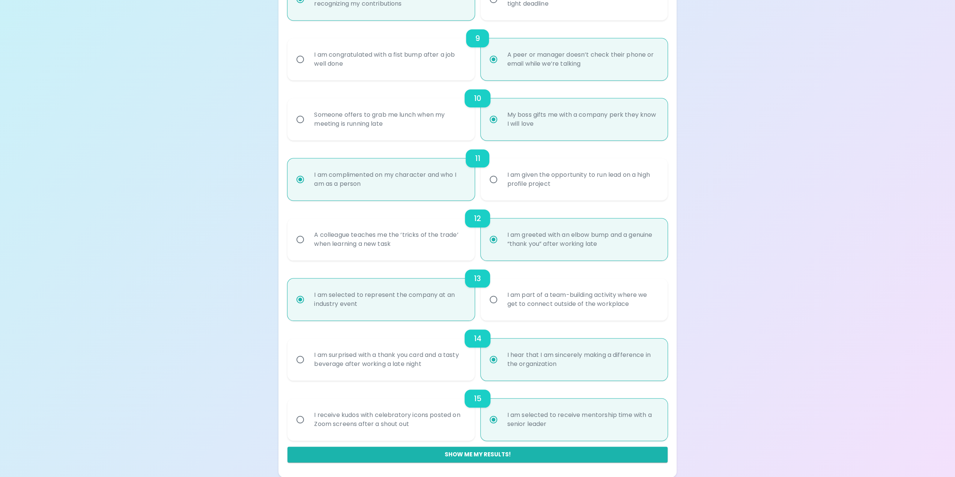
radio input "false"
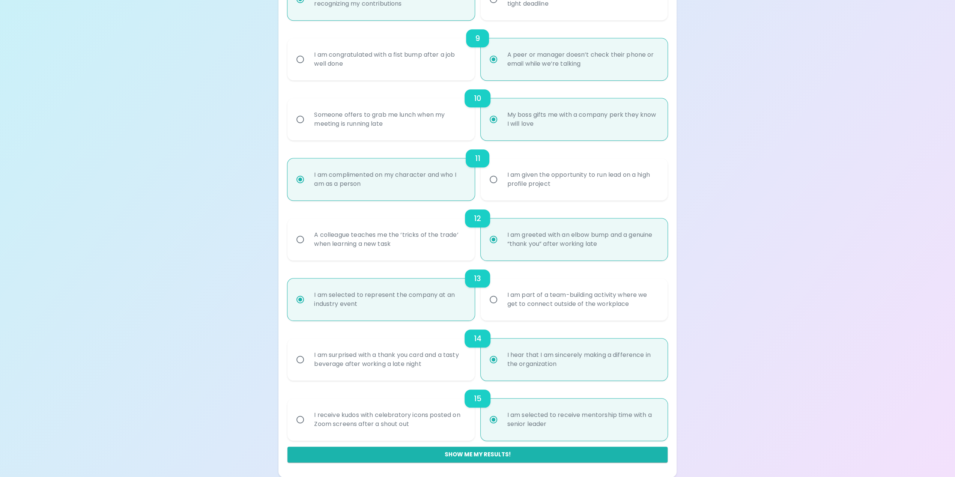
radio input "false"
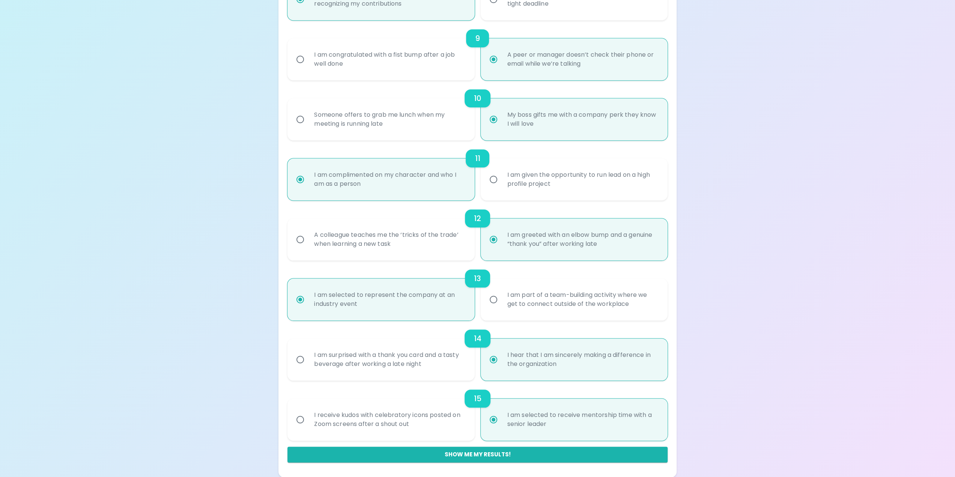
radio input "false"
radio input "true"
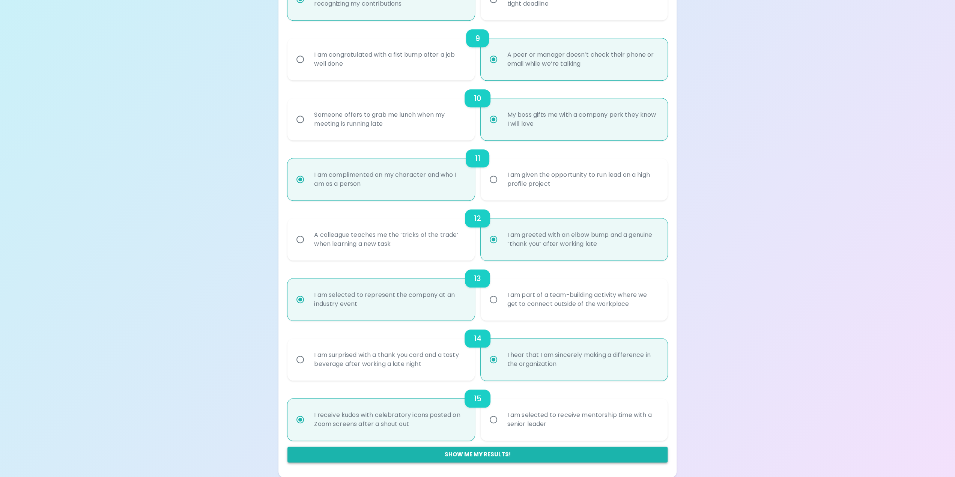
radio input "true"
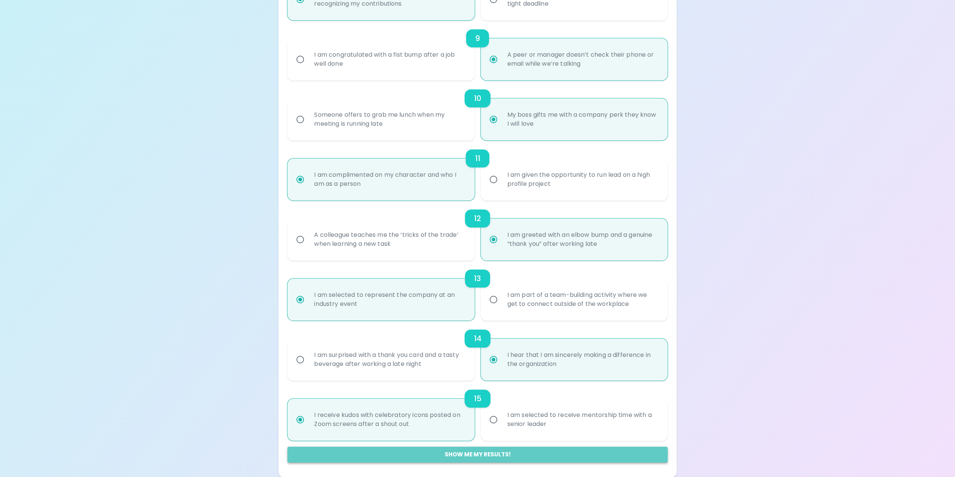
click at [484, 453] on button "Show me my results!" at bounding box center [477, 454] width 380 height 16
radio input "false"
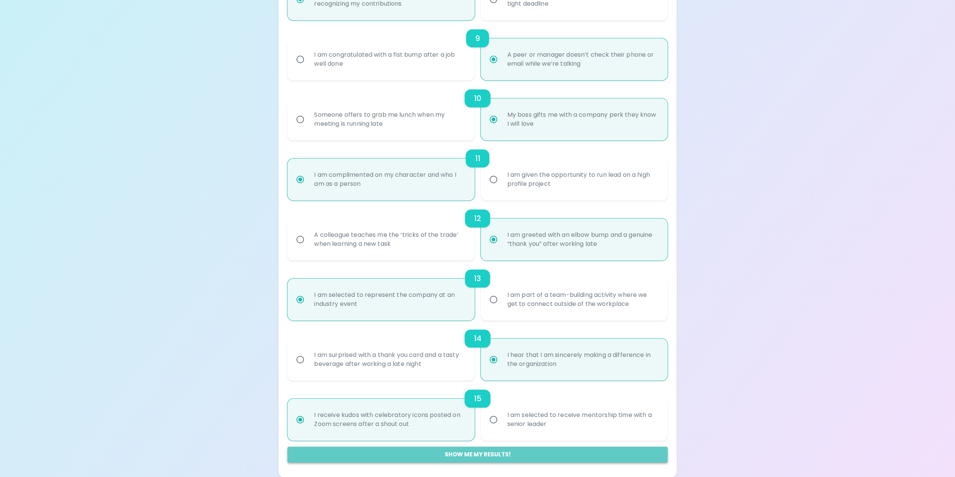
radio input "false"
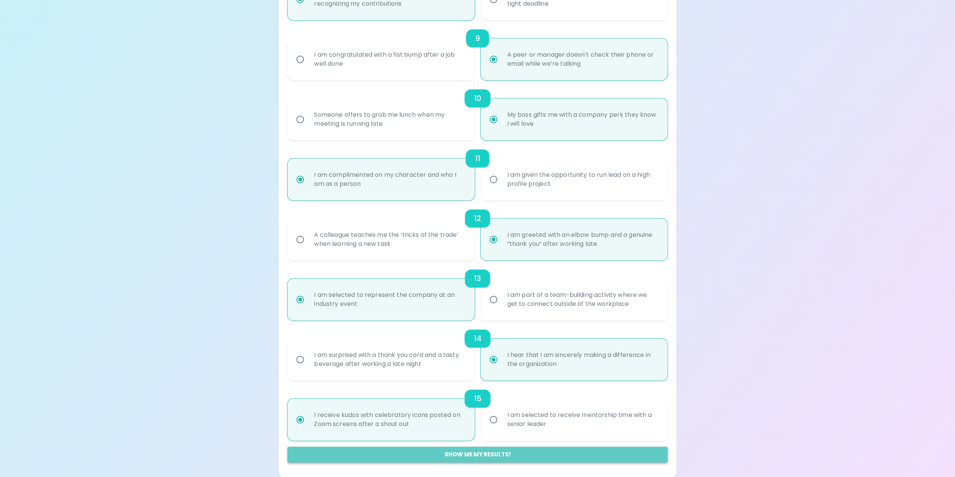
radio input "false"
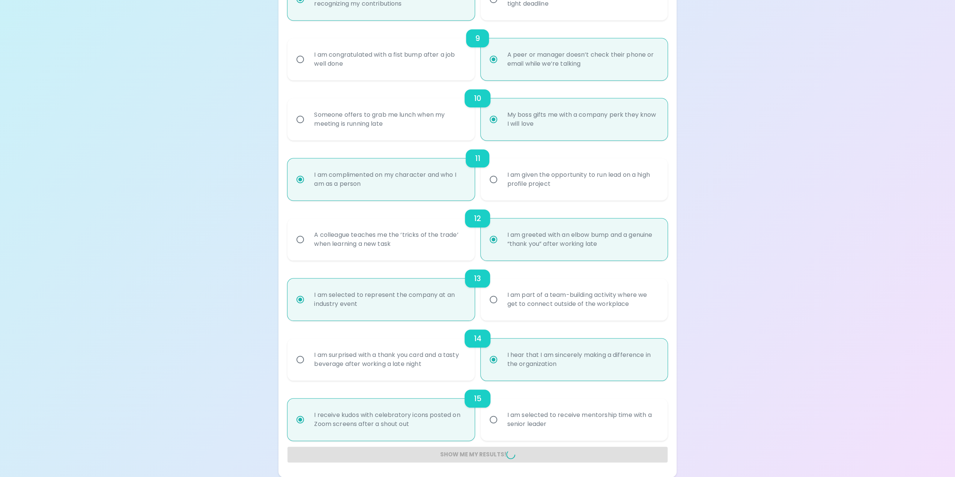
radio input "false"
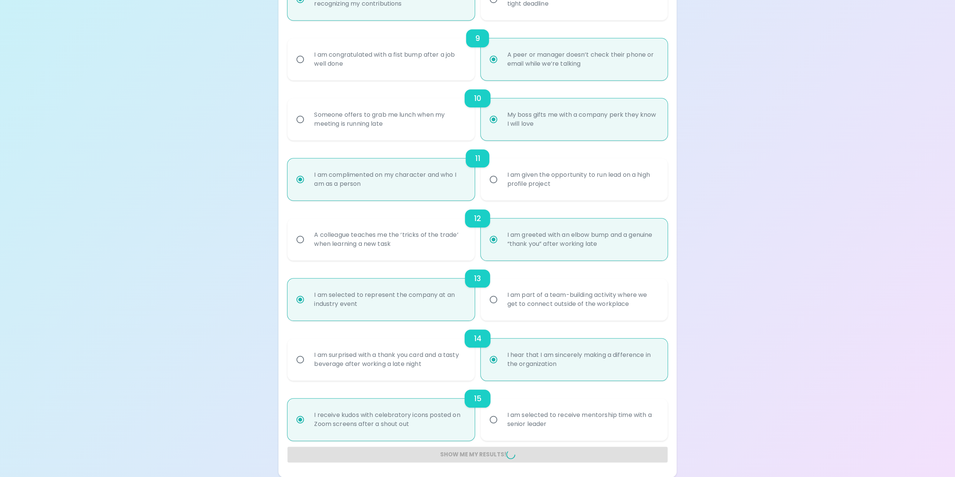
radio input "false"
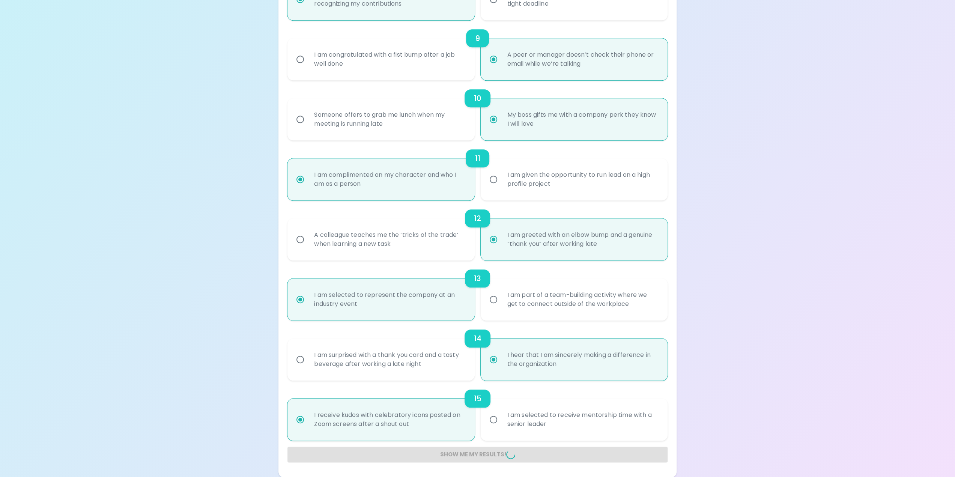
radio input "false"
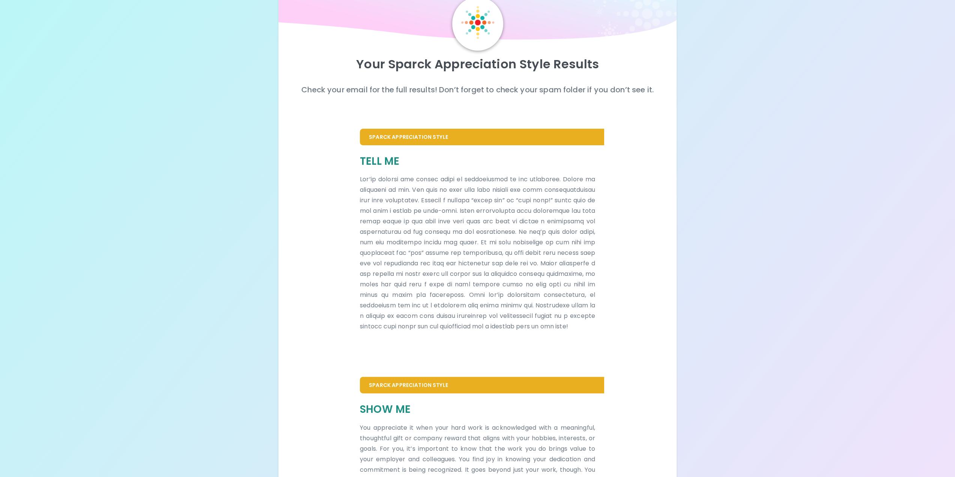
scroll to position [158, 0]
